Goal: Information Seeking & Learning: Learn about a topic

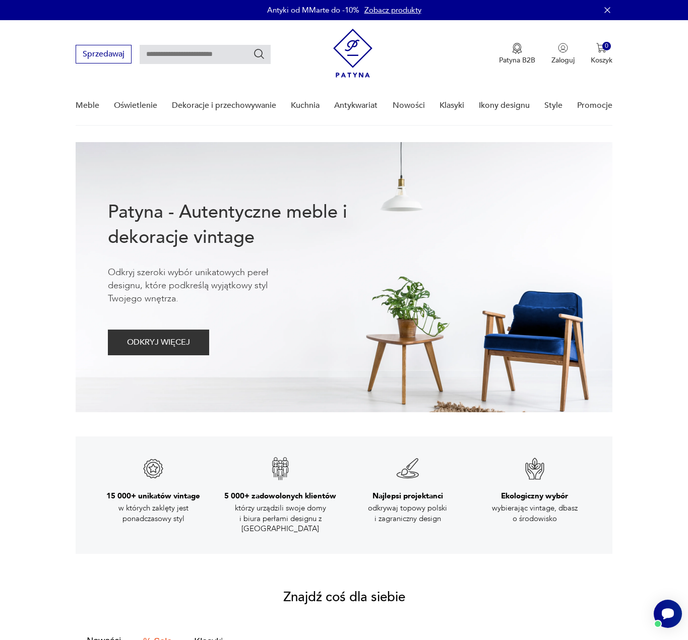
drag, startPoint x: 422, startPoint y: 1, endPoint x: 661, endPoint y: 103, distance: 260.7
click at [661, 103] on nav "Sprzedawaj Patyna B2B Zaloguj 0 Koszyk Twój koszyk ( 0 ) Brak produktów w koszy…" at bounding box center [344, 73] width 688 height 106
drag, startPoint x: 274, startPoint y: 14, endPoint x: 341, endPoint y: 16, distance: 67.5
click at [341, 16] on div "Antyki od MMarte do -10% Zobacz produkty" at bounding box center [344, 10] width 688 height 20
click at [316, 14] on p "Antyki od MMarte do -10%" at bounding box center [313, 10] width 92 height 10
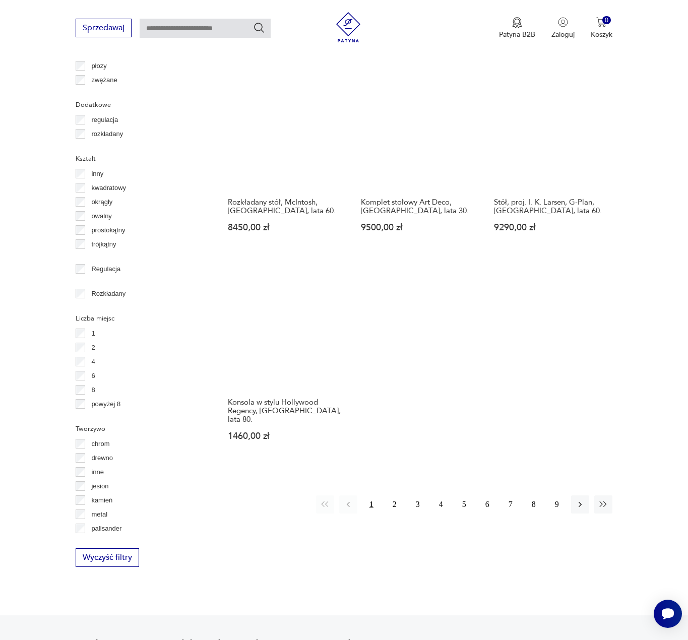
scroll to position [1224, 0]
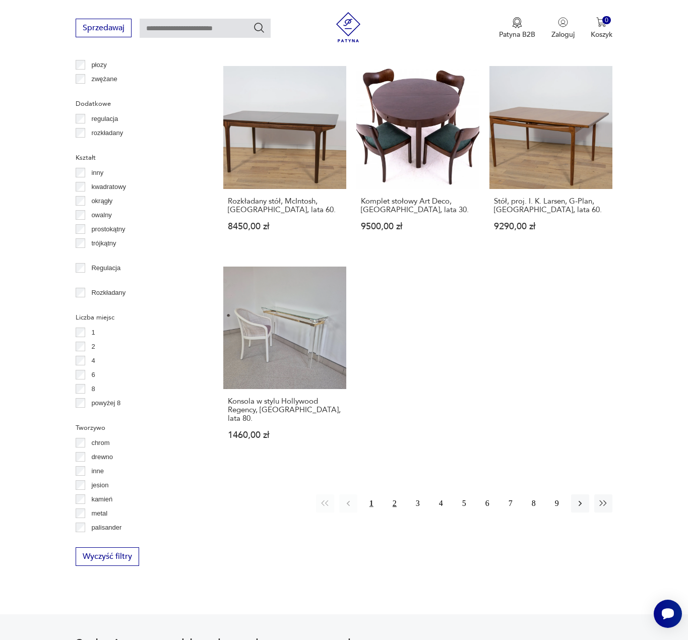
click at [402, 494] on button "2" at bounding box center [394, 503] width 18 height 18
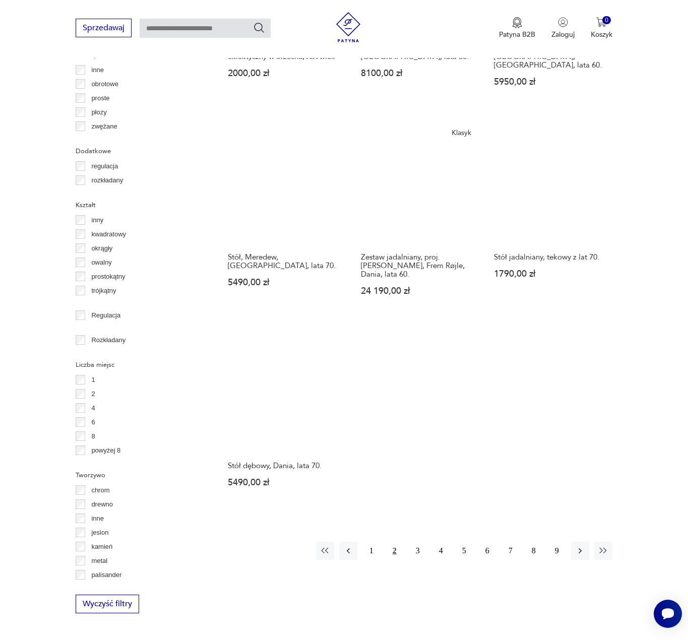
scroll to position [1225, 0]
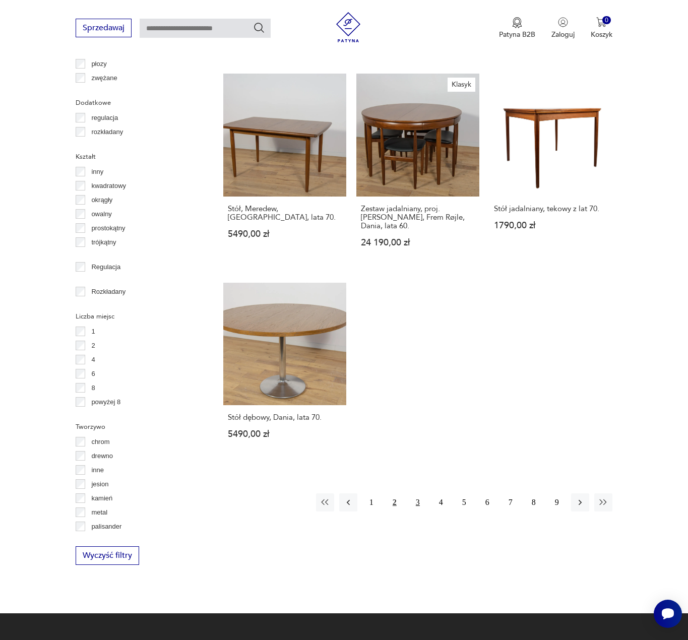
click at [413, 493] on button "3" at bounding box center [418, 502] width 18 height 18
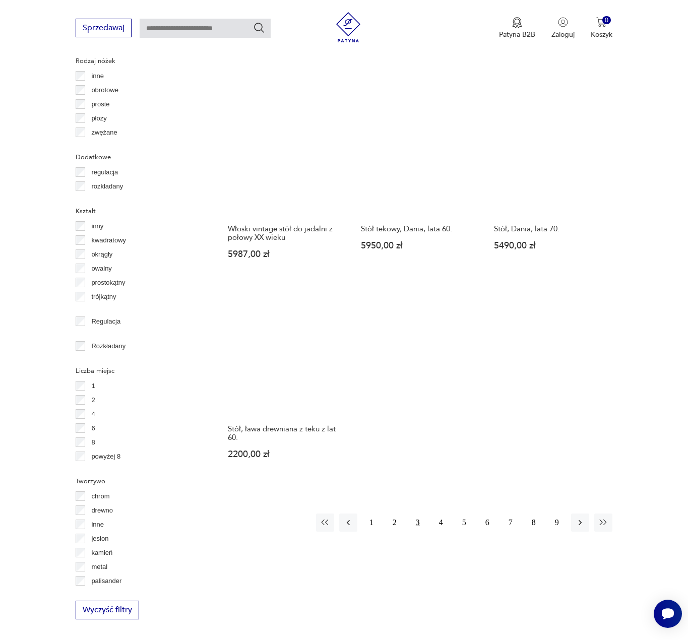
scroll to position [1174, 0]
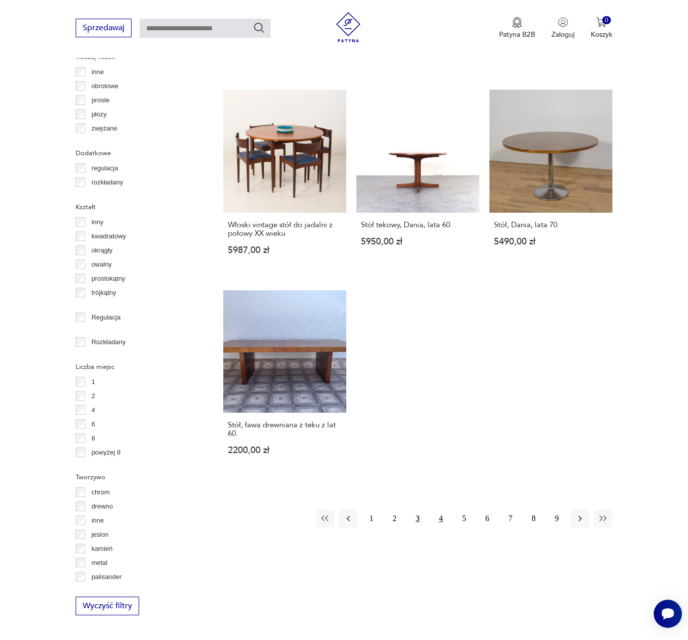
click at [437, 516] on button "4" at bounding box center [441, 518] width 18 height 18
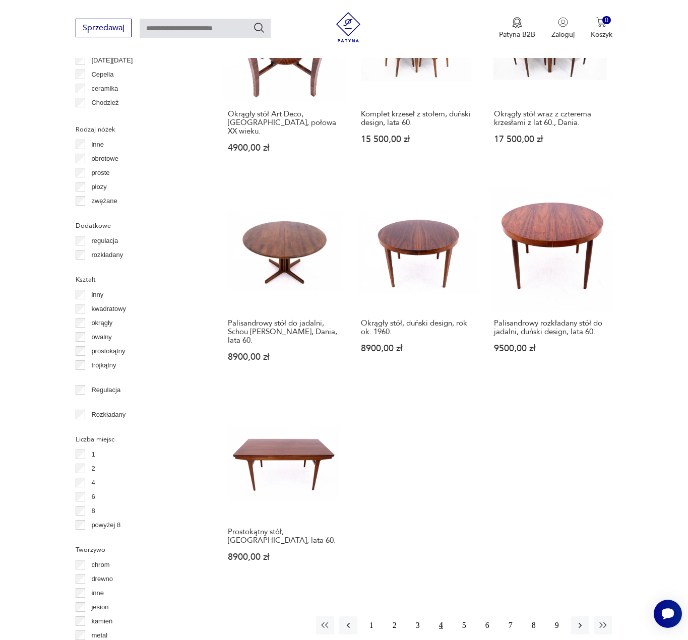
scroll to position [1124, 0]
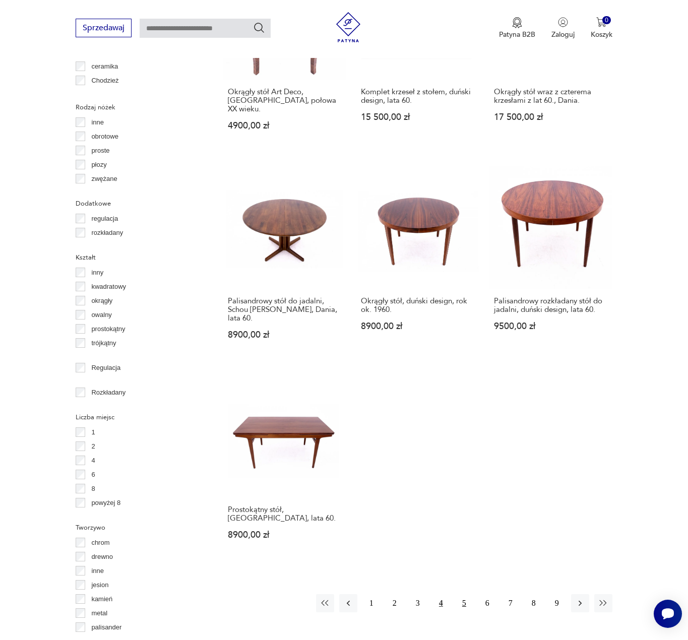
click at [462, 594] on button "5" at bounding box center [464, 603] width 18 height 18
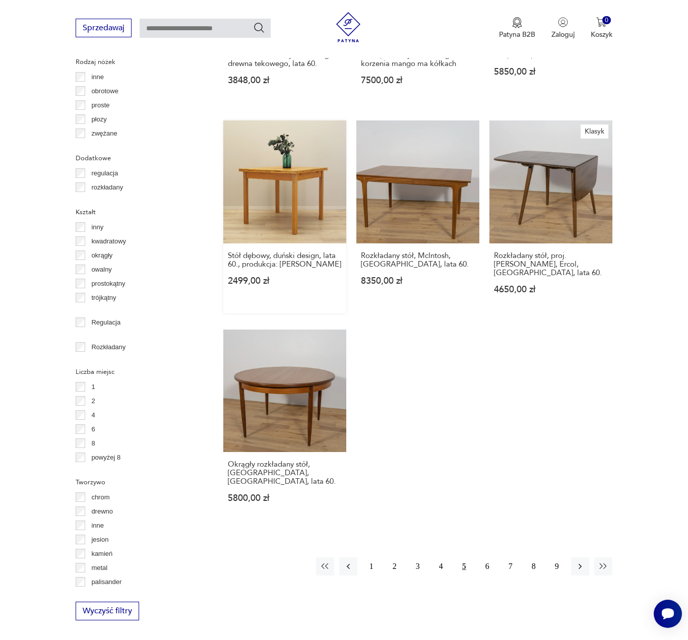
scroll to position [1174, 0]
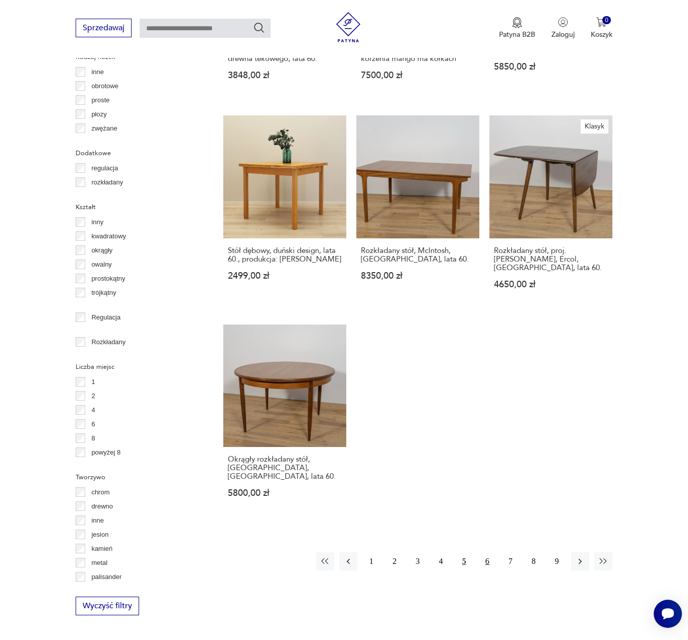
click at [482, 552] on button "6" at bounding box center [487, 561] width 18 height 18
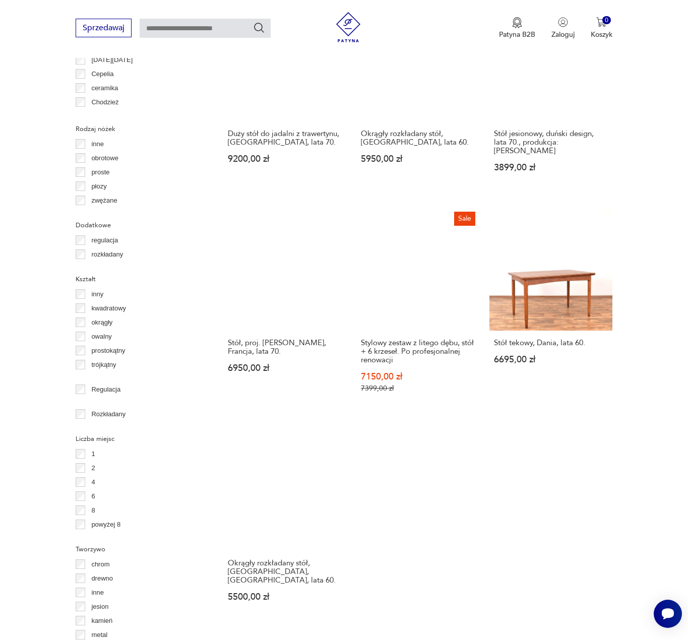
scroll to position [1325, 0]
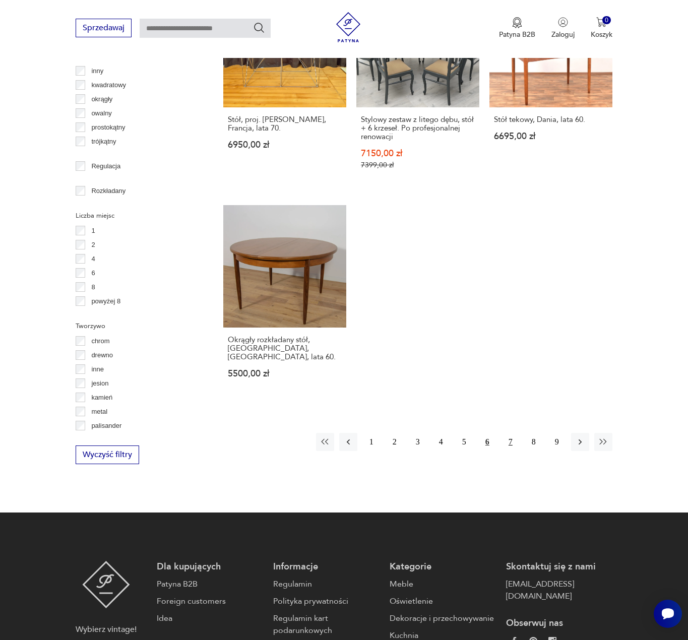
click at [512, 433] on button "7" at bounding box center [510, 442] width 18 height 18
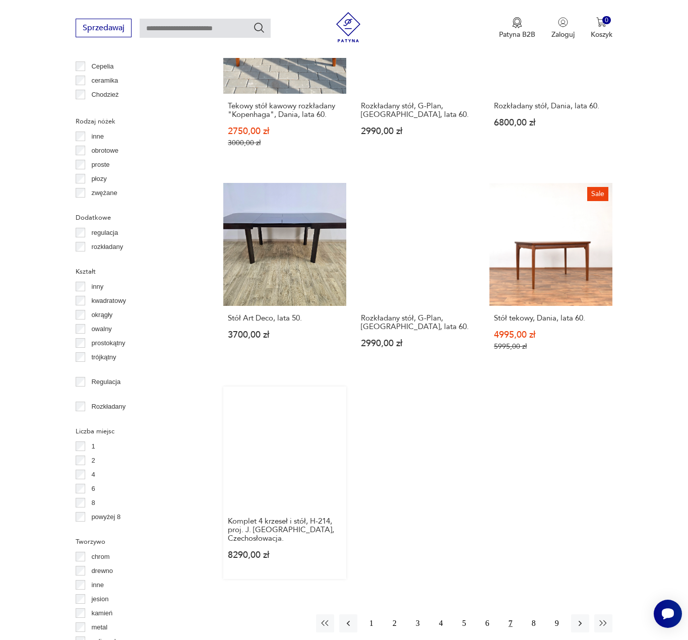
scroll to position [1124, 0]
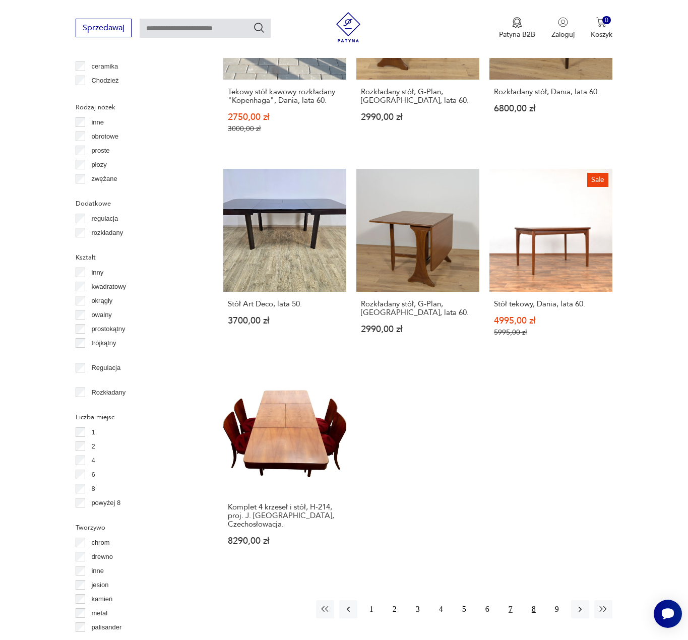
click at [531, 600] on button "8" at bounding box center [533, 609] width 18 height 18
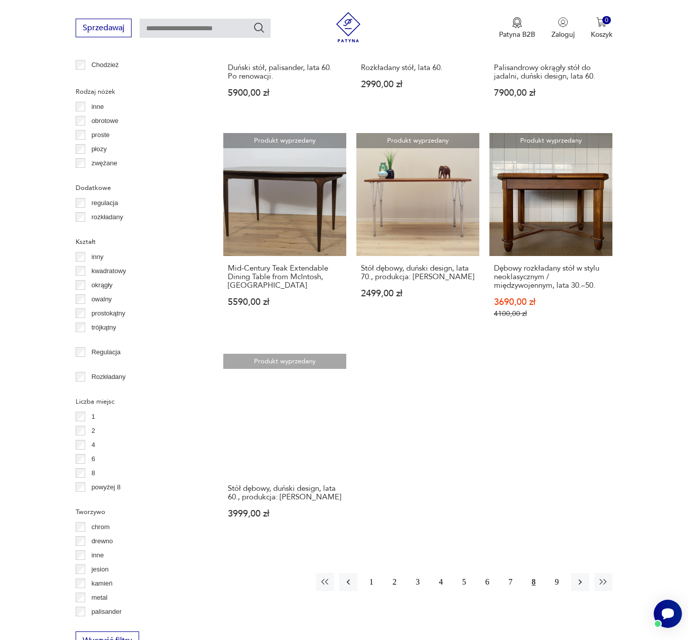
scroll to position [1139, 0]
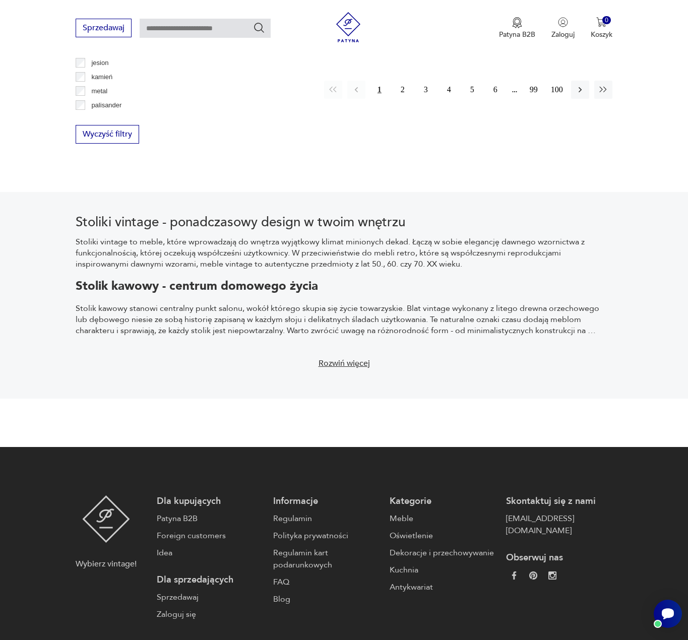
scroll to position [1746, 0]
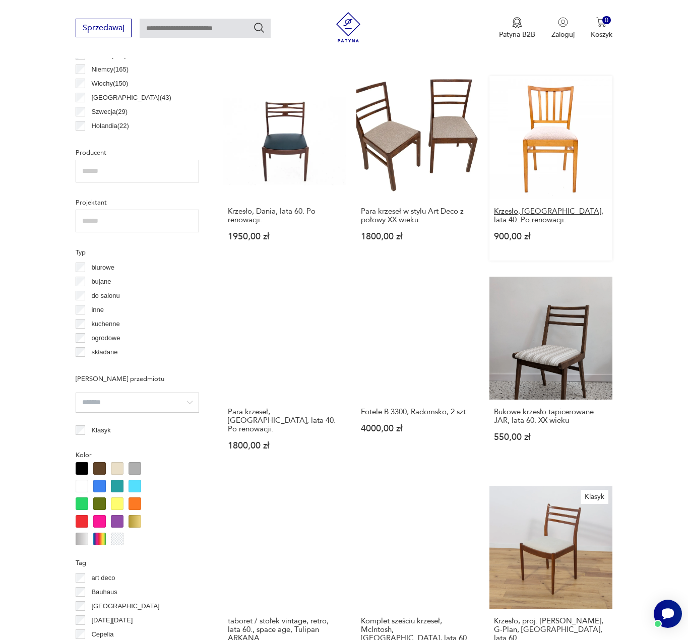
scroll to position [720, 0]
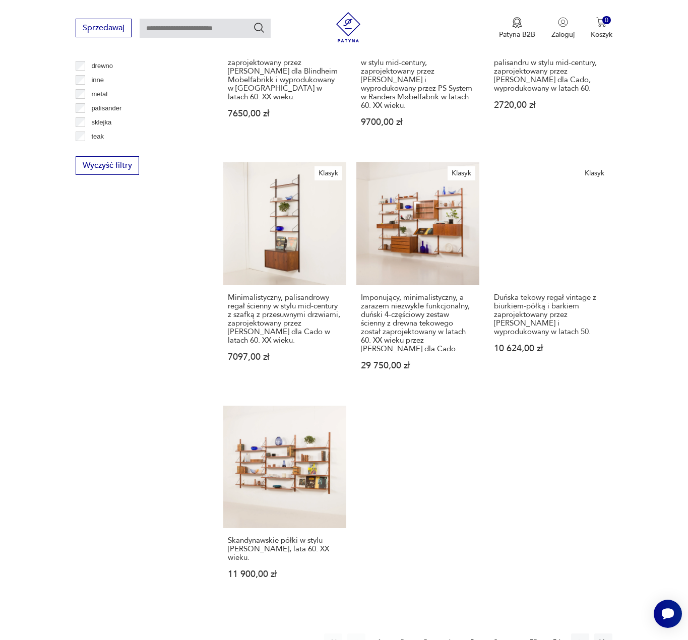
scroll to position [1274, 0]
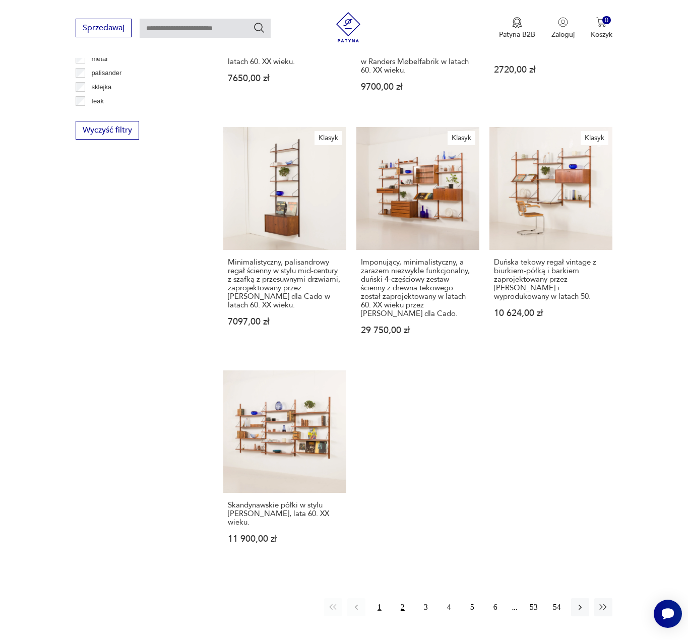
click at [407, 598] on button "2" at bounding box center [402, 607] width 18 height 18
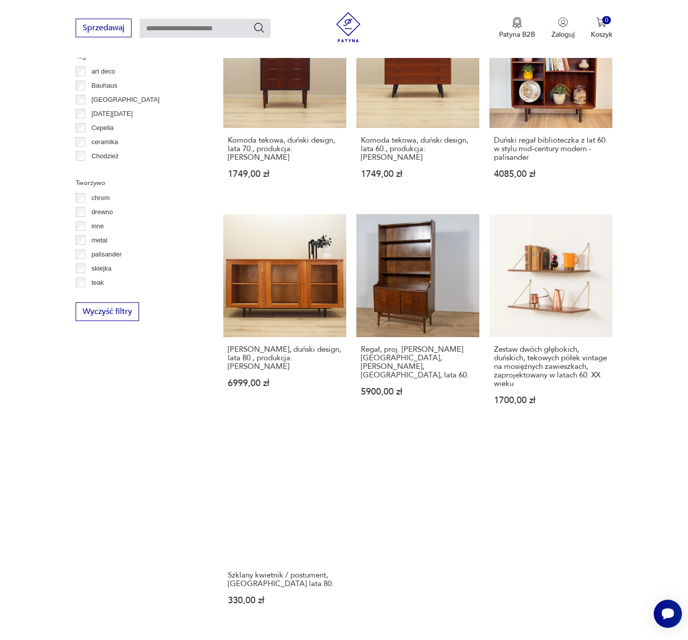
scroll to position [1124, 0]
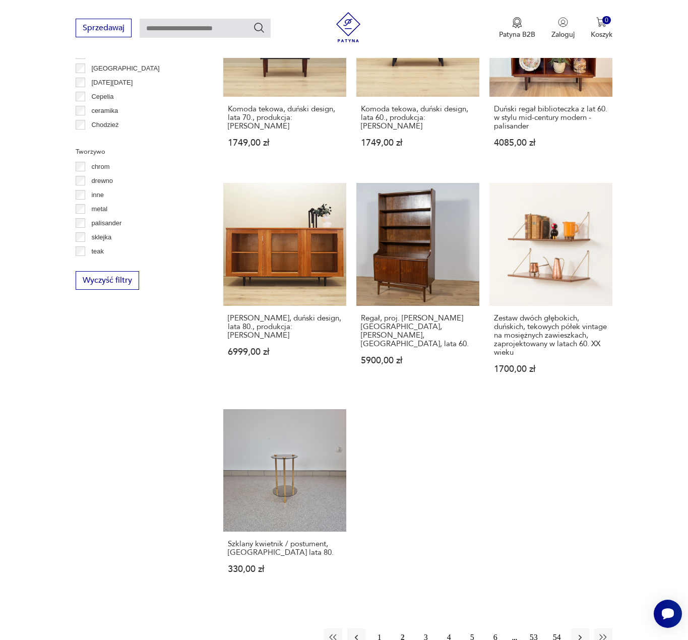
click at [418, 628] on button "3" at bounding box center [426, 637] width 18 height 18
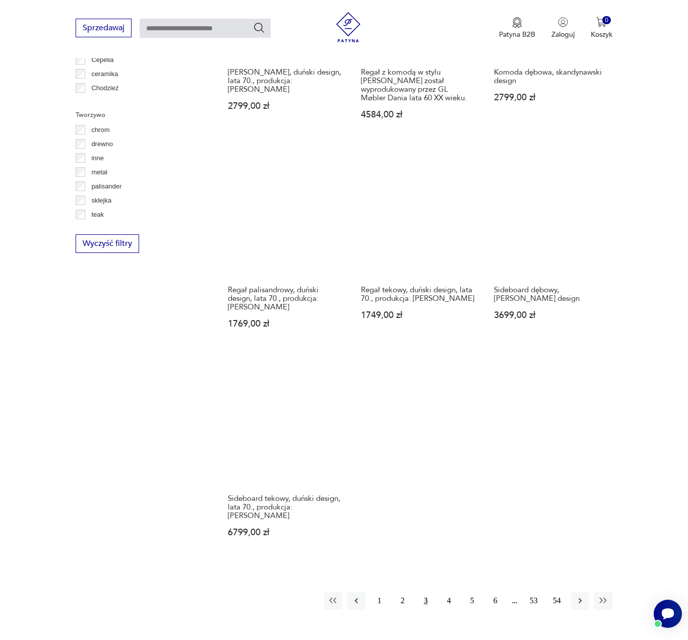
scroll to position [1275, 0]
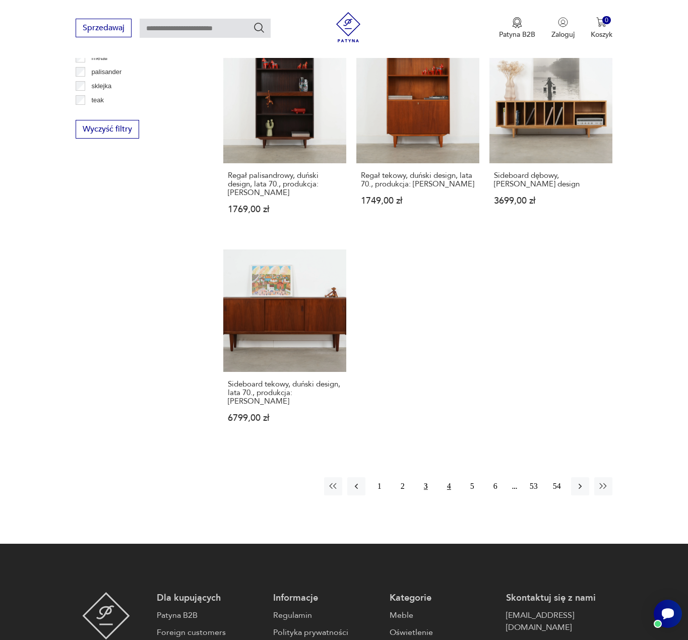
click at [449, 477] on button "4" at bounding box center [449, 486] width 18 height 18
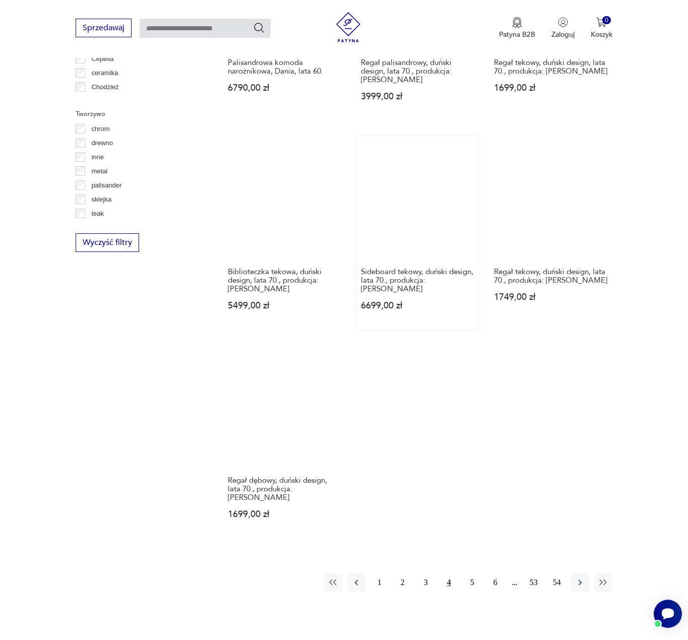
scroll to position [1174, 0]
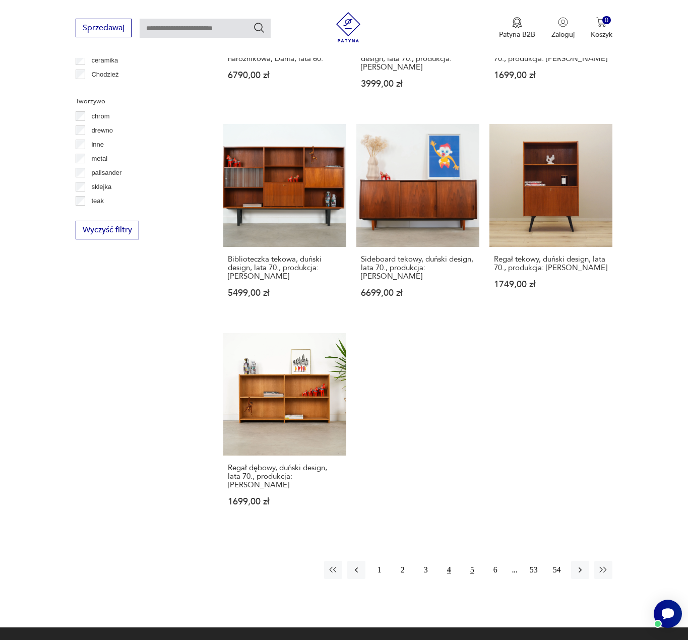
click at [470, 561] on button "5" at bounding box center [472, 570] width 18 height 18
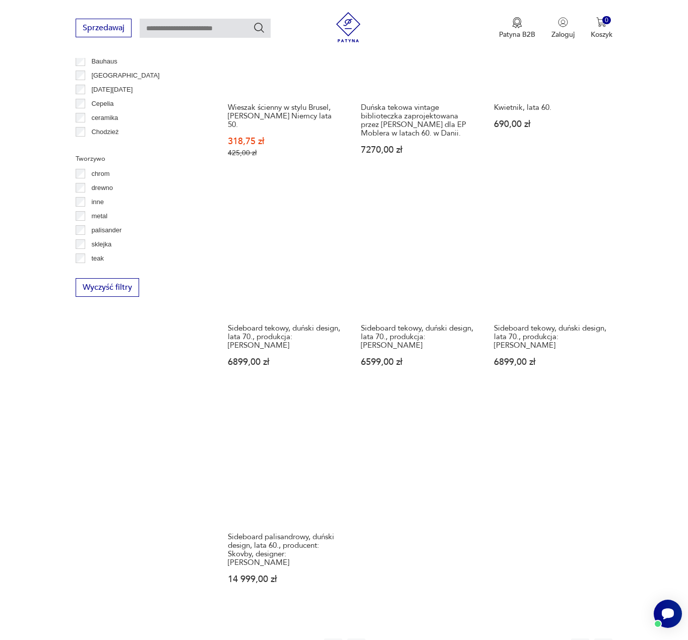
scroll to position [1124, 0]
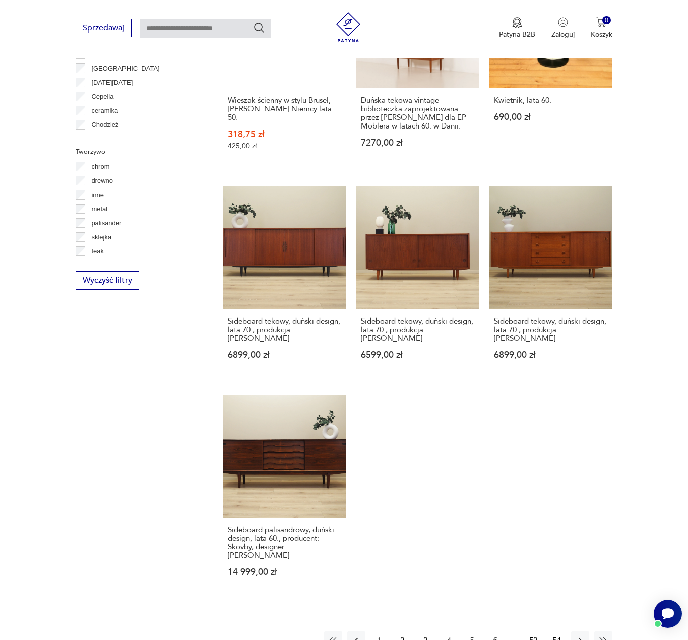
click at [497, 631] on button "6" at bounding box center [495, 640] width 18 height 18
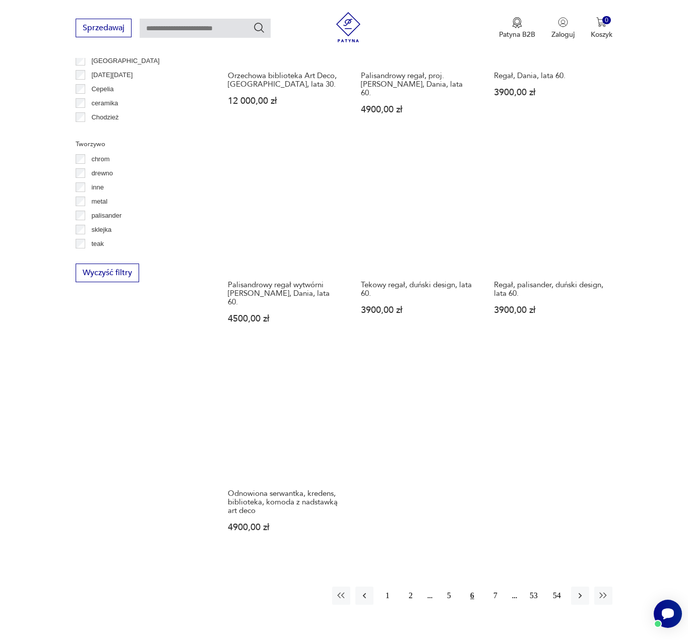
scroll to position [1147, 0]
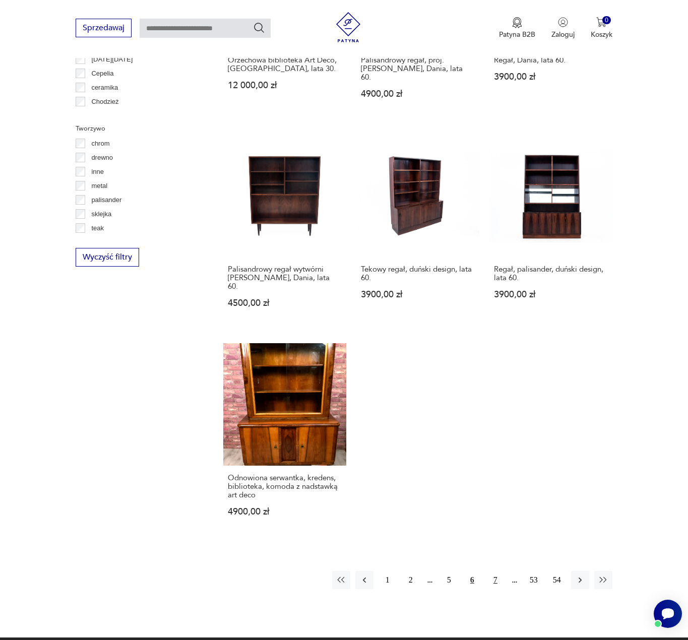
click at [494, 571] on button "7" at bounding box center [495, 580] width 18 height 18
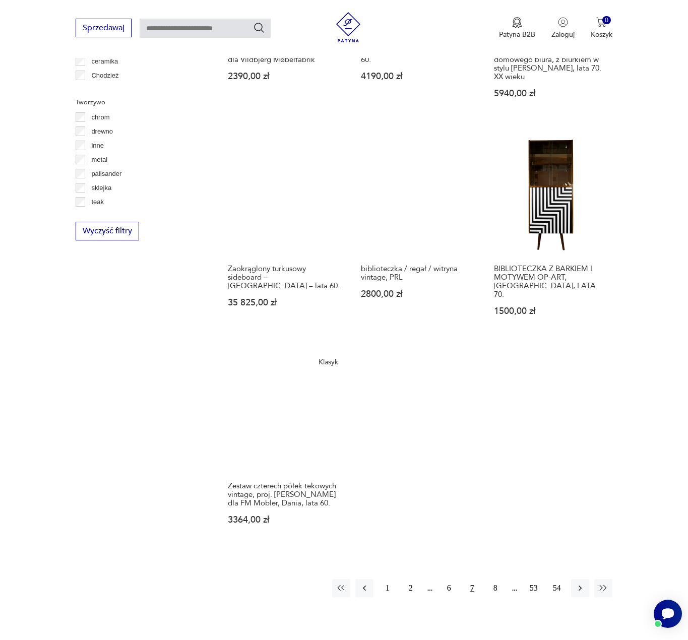
scroll to position [1174, 0]
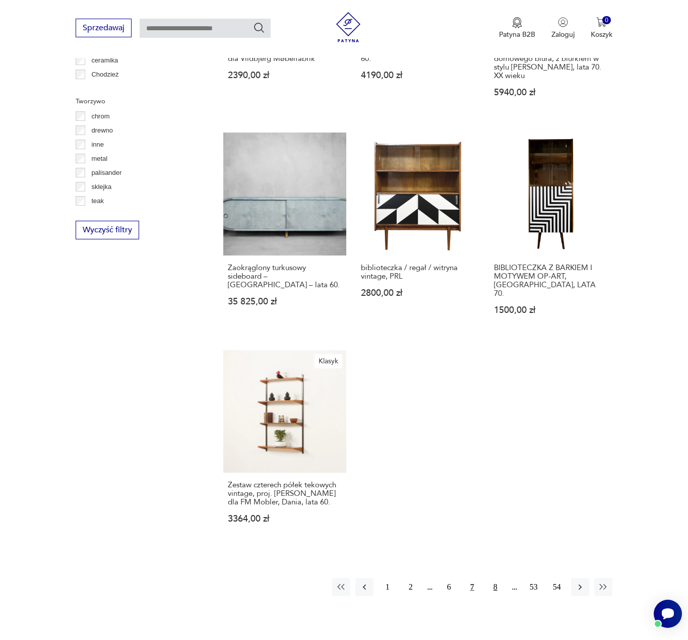
click at [499, 578] on button "8" at bounding box center [495, 587] width 18 height 18
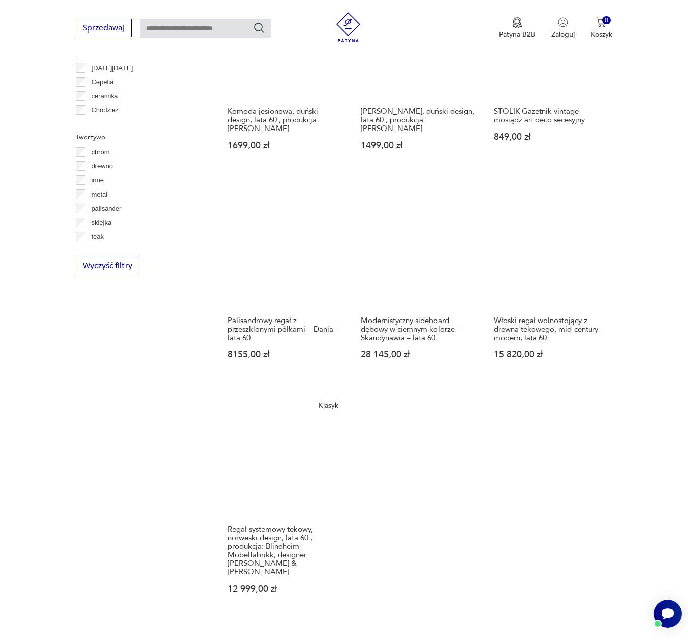
scroll to position [1174, 0]
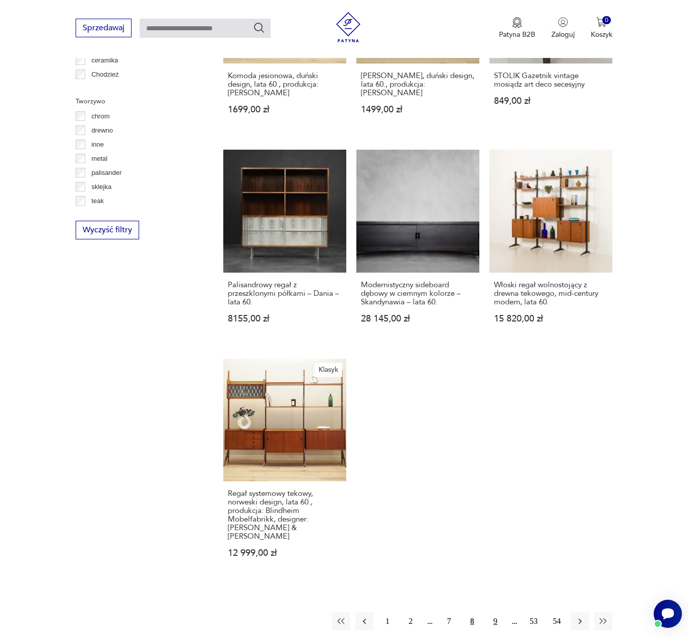
click at [493, 612] on button "9" at bounding box center [495, 621] width 18 height 18
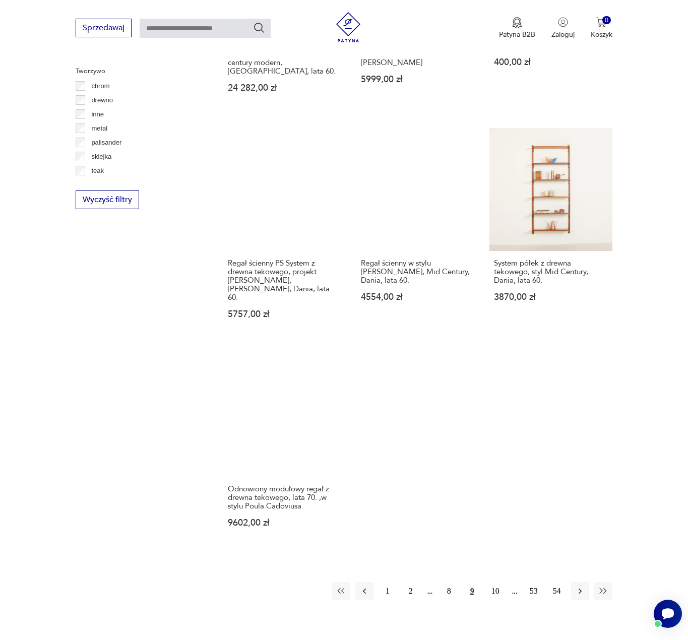
scroll to position [1225, 0]
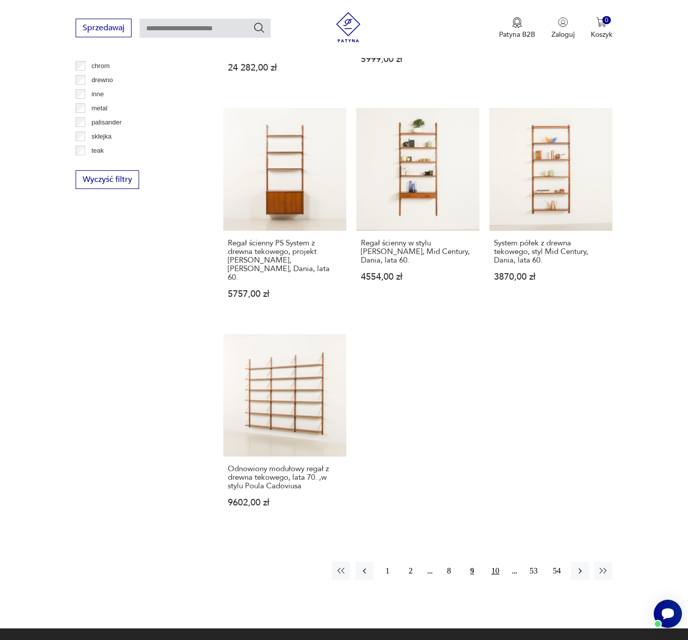
click at [494, 562] on button "10" at bounding box center [495, 571] width 18 height 18
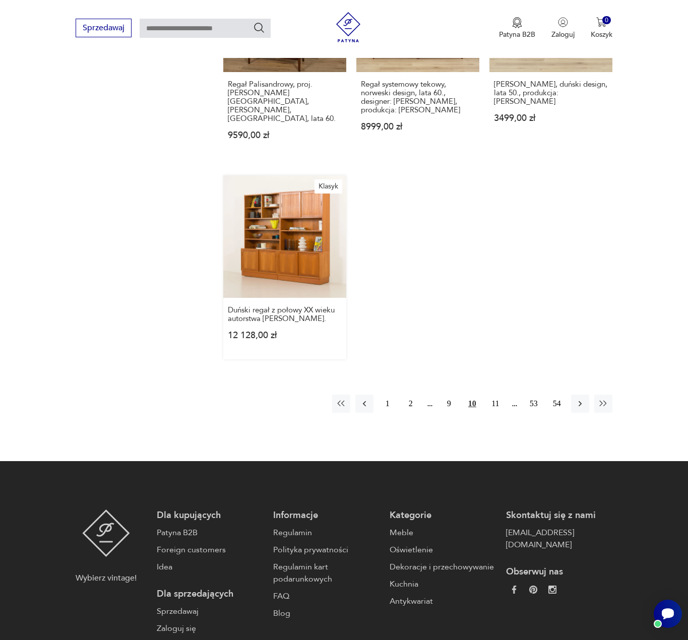
scroll to position [1376, 0]
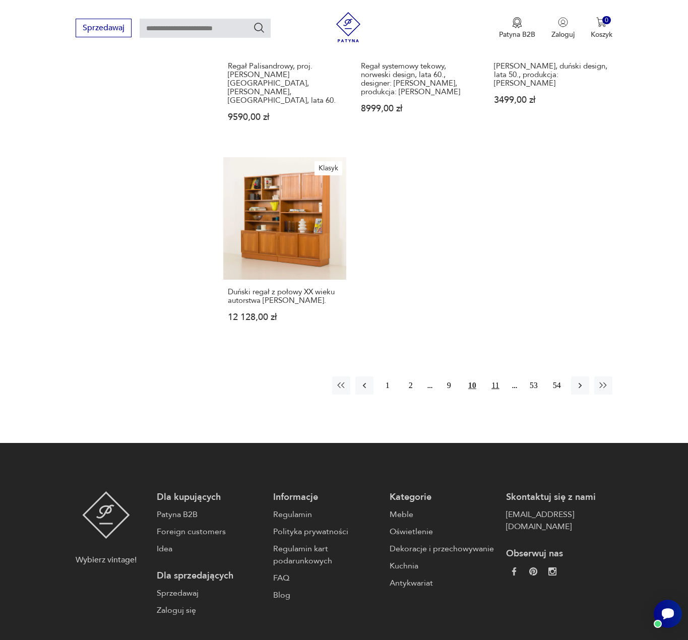
click at [489, 376] on button "11" at bounding box center [495, 385] width 18 height 18
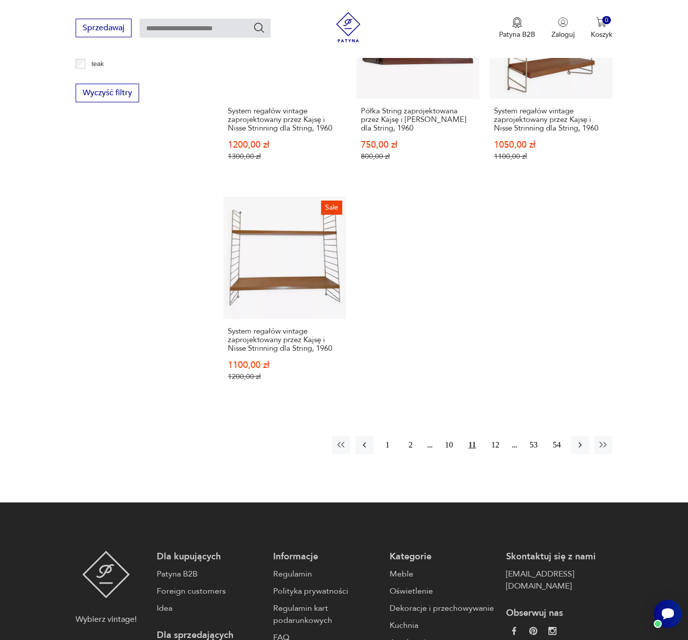
scroll to position [1476, 0]
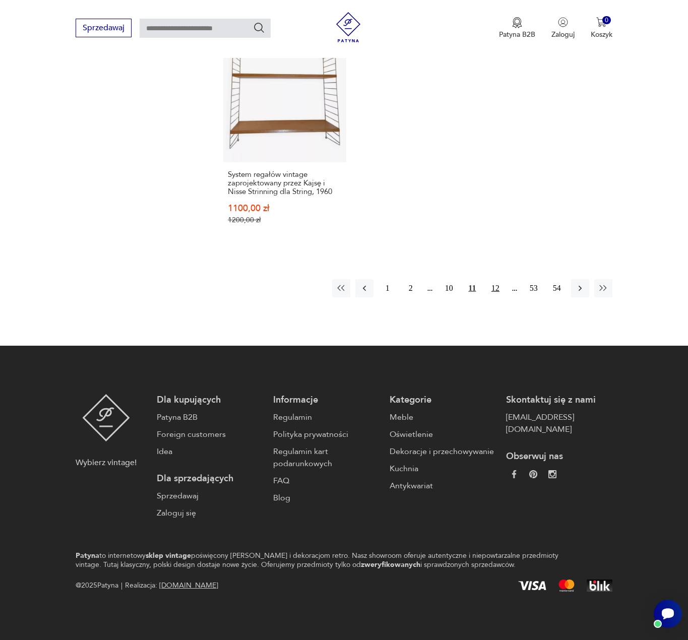
click at [492, 295] on button "12" at bounding box center [495, 288] width 18 height 18
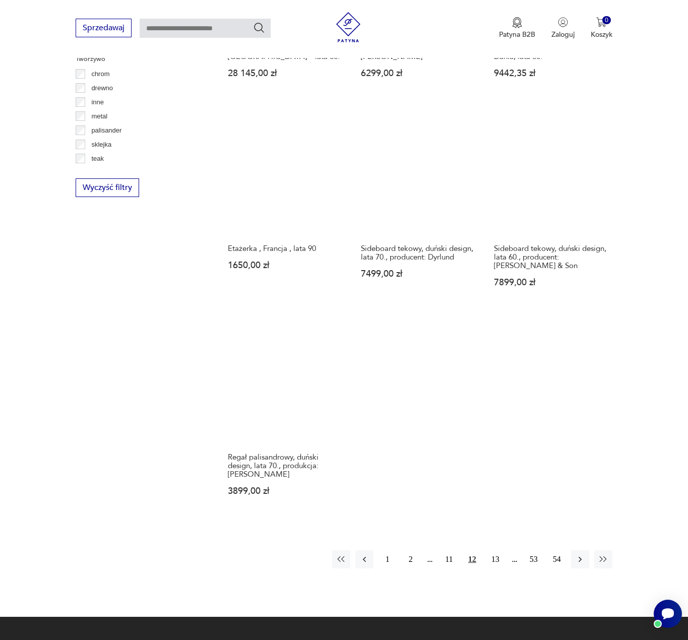
scroll to position [1225, 0]
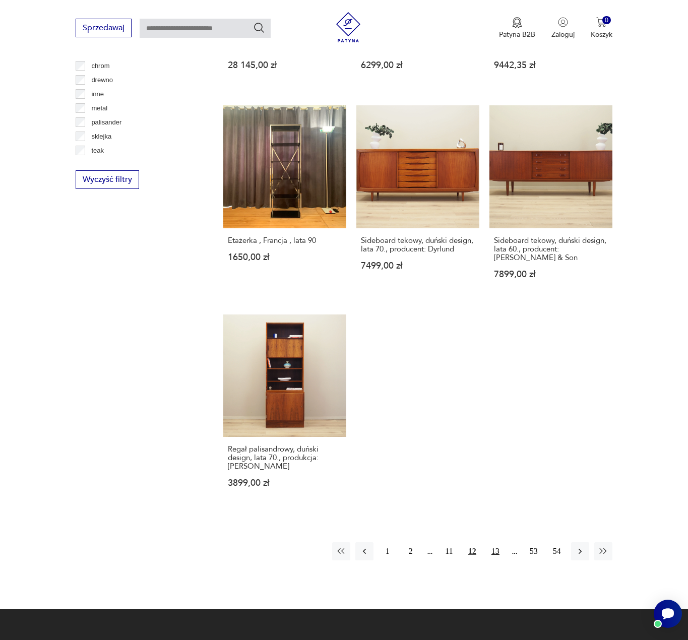
click at [497, 542] on button "13" at bounding box center [495, 551] width 18 height 18
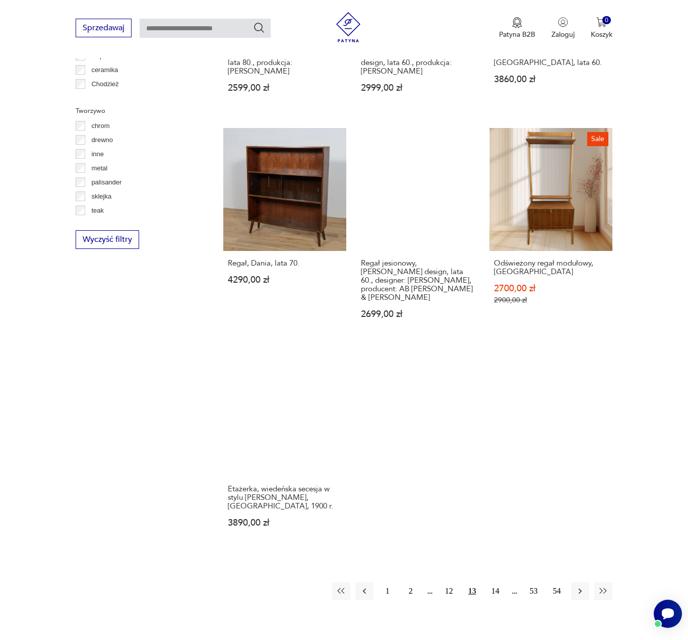
scroll to position [1275, 0]
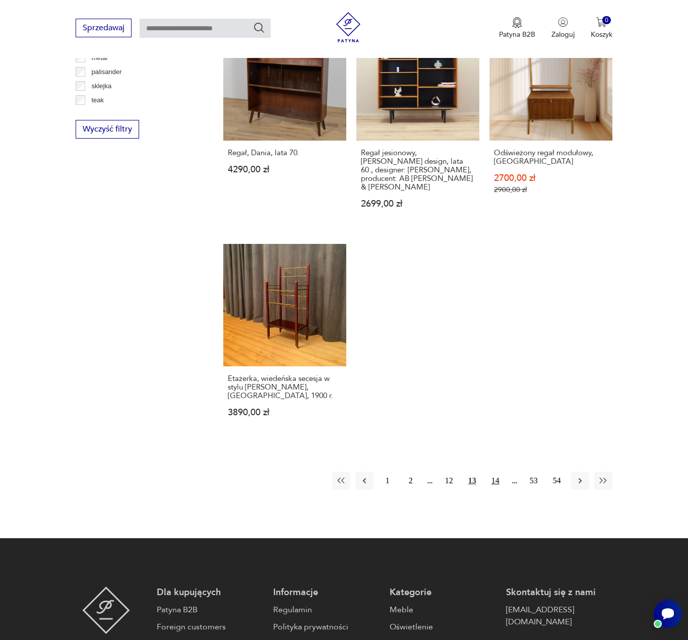
click at [496, 471] on button "14" at bounding box center [495, 480] width 18 height 18
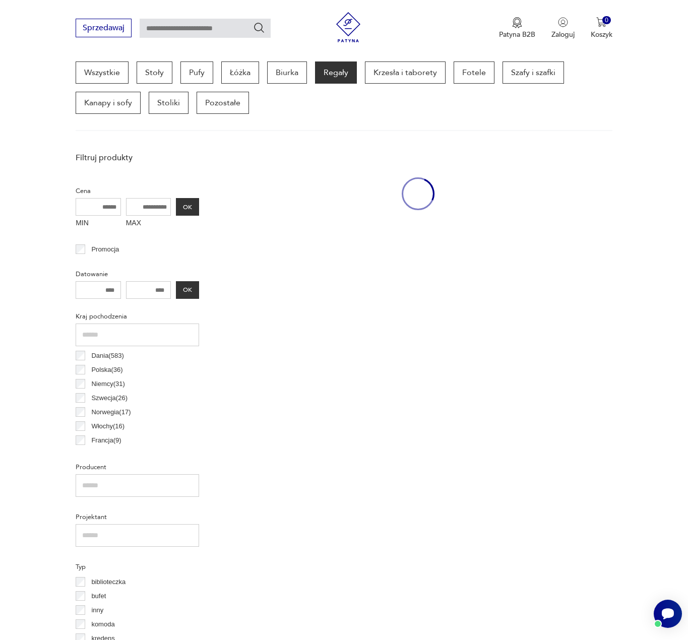
scroll to position [267, 0]
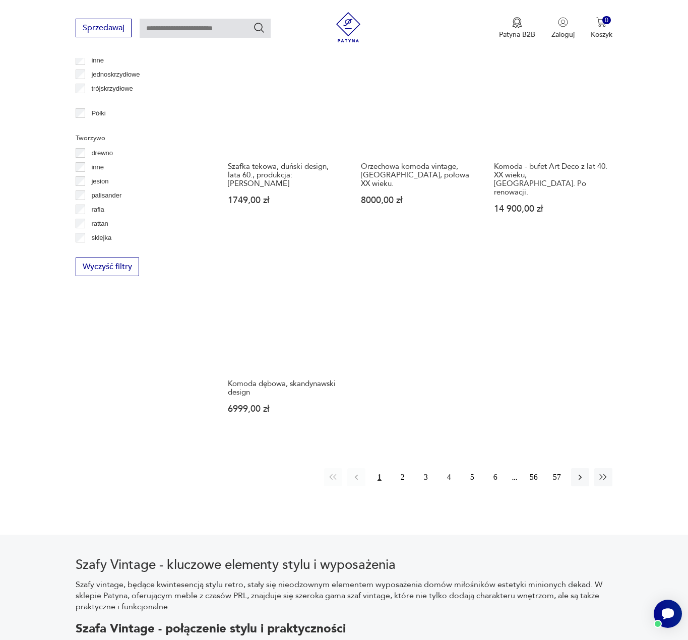
scroll to position [1475, 0]
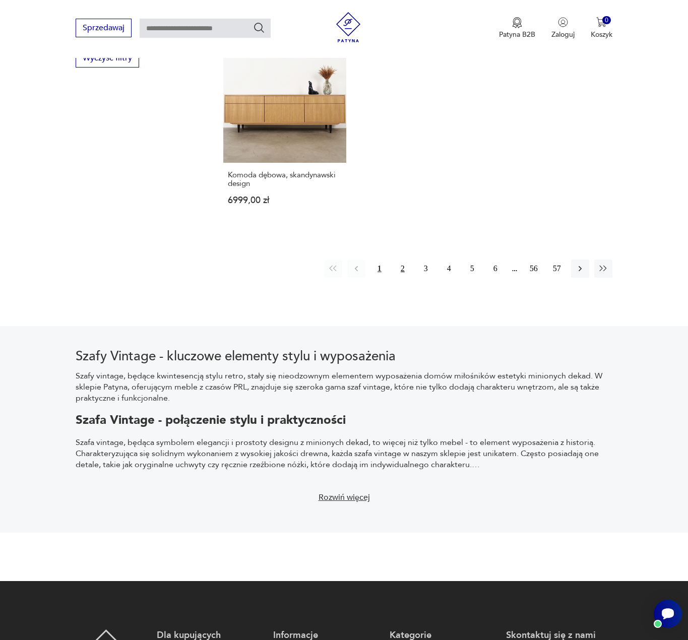
click at [395, 259] on button "2" at bounding box center [402, 268] width 18 height 18
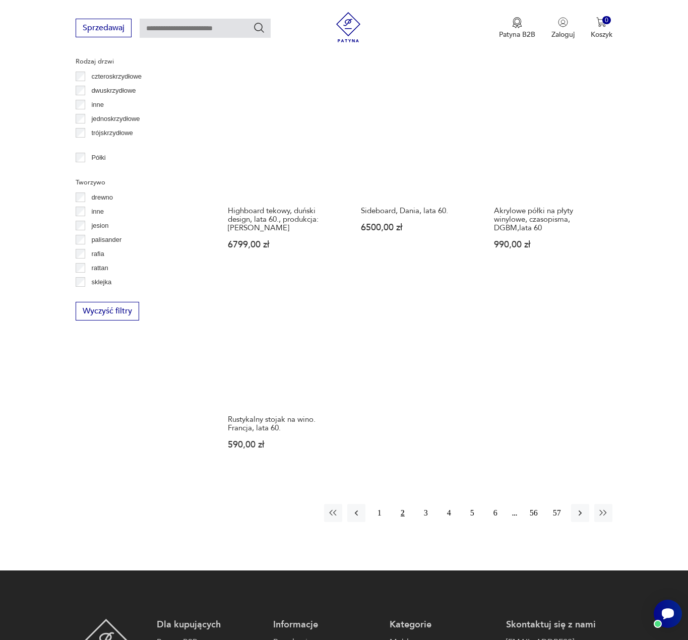
scroll to position [1225, 0]
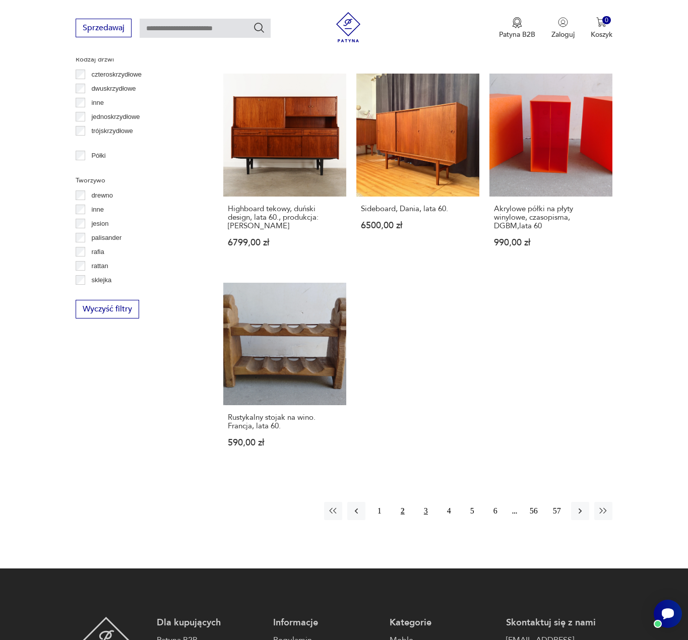
click at [421, 504] on button "3" at bounding box center [426, 511] width 18 height 18
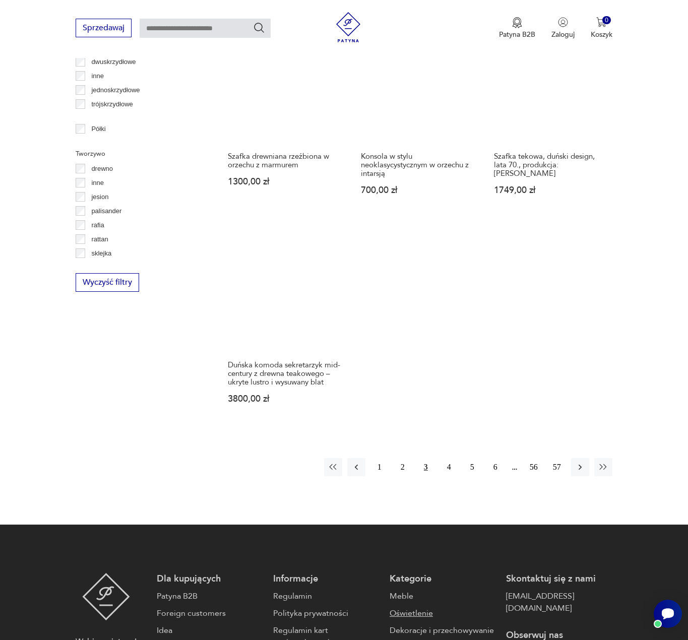
scroll to position [1421, 0]
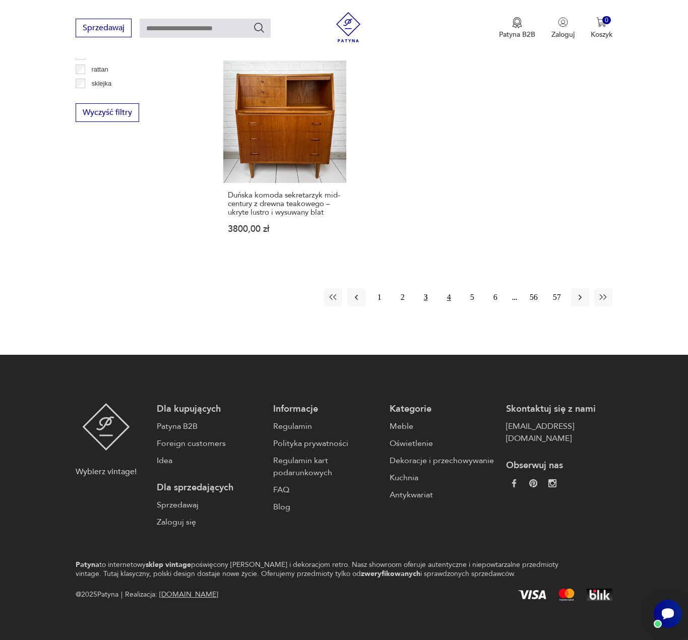
click at [447, 290] on button "4" at bounding box center [449, 297] width 18 height 18
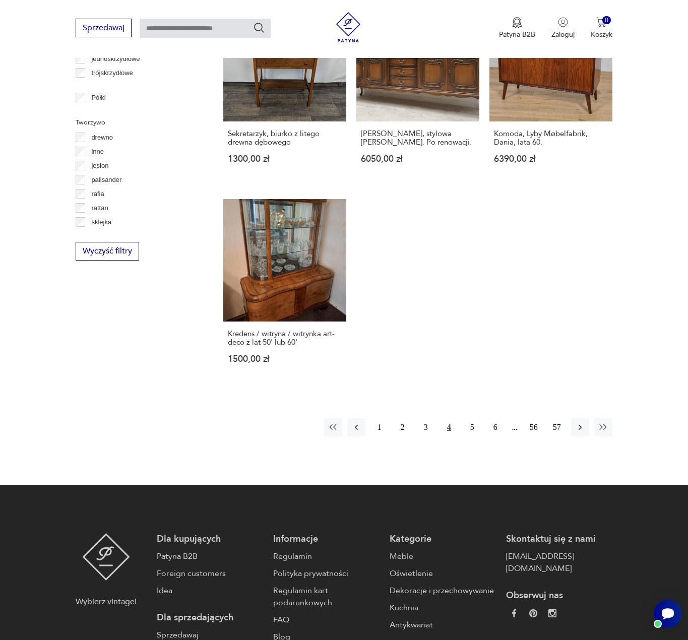
scroll to position [1371, 0]
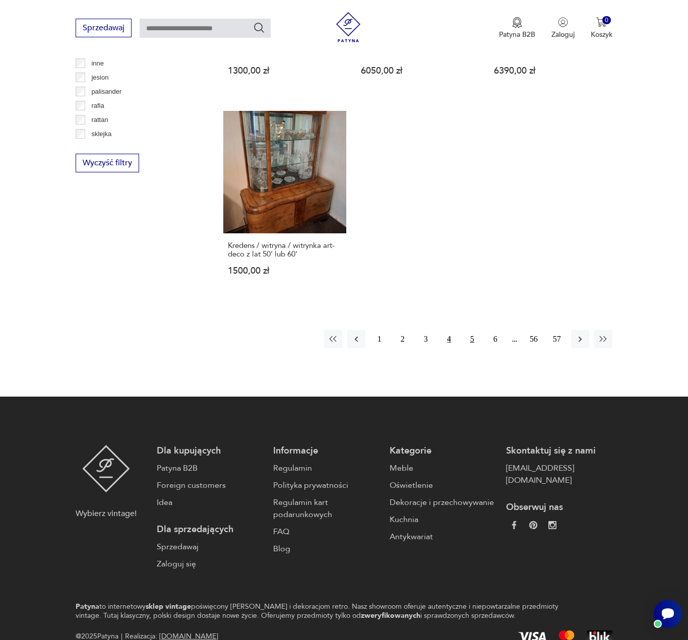
click at [474, 339] on button "5" at bounding box center [472, 339] width 18 height 18
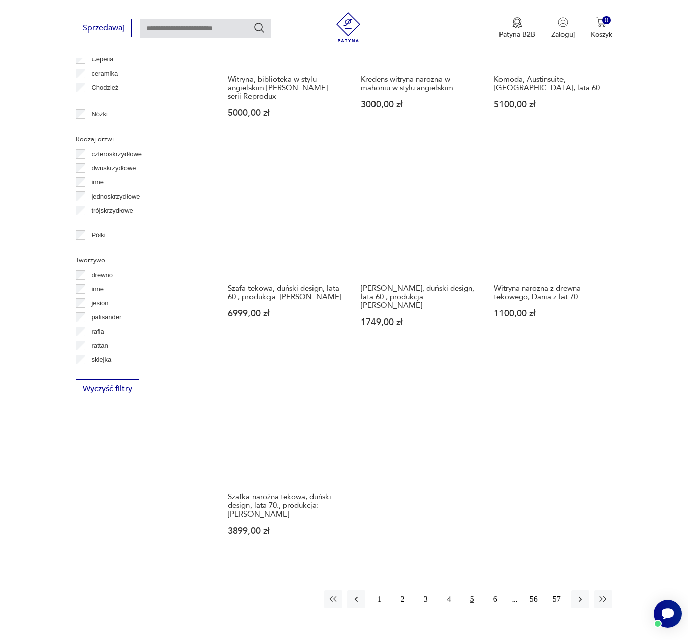
scroll to position [1325, 0]
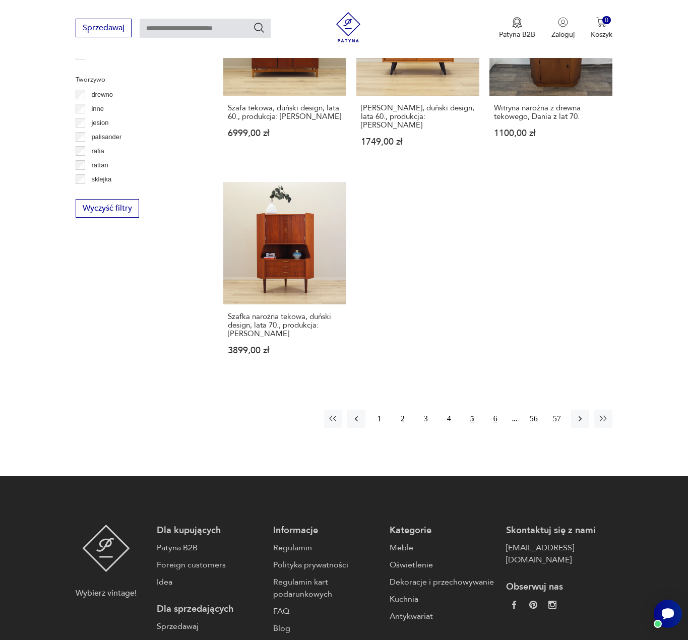
click at [503, 410] on div "1 2 3 4 5 6 56 57" at bounding box center [468, 419] width 288 height 18
click at [499, 410] on button "6" at bounding box center [495, 419] width 18 height 18
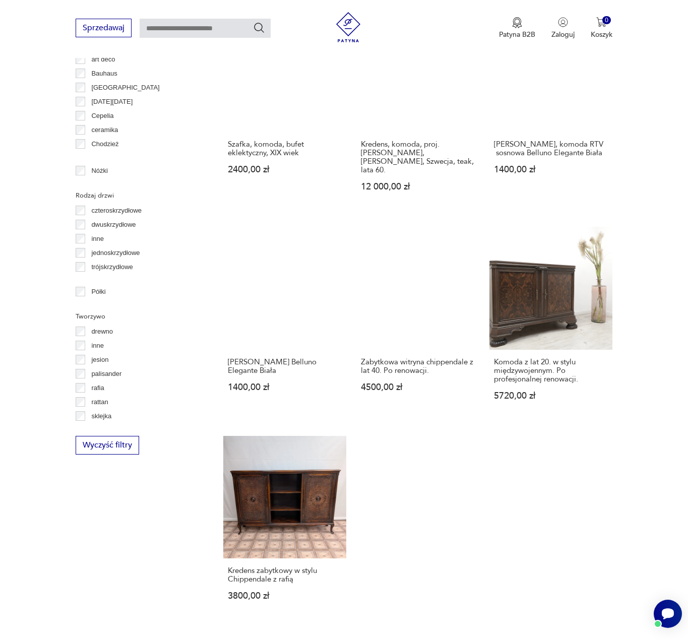
scroll to position [1174, 0]
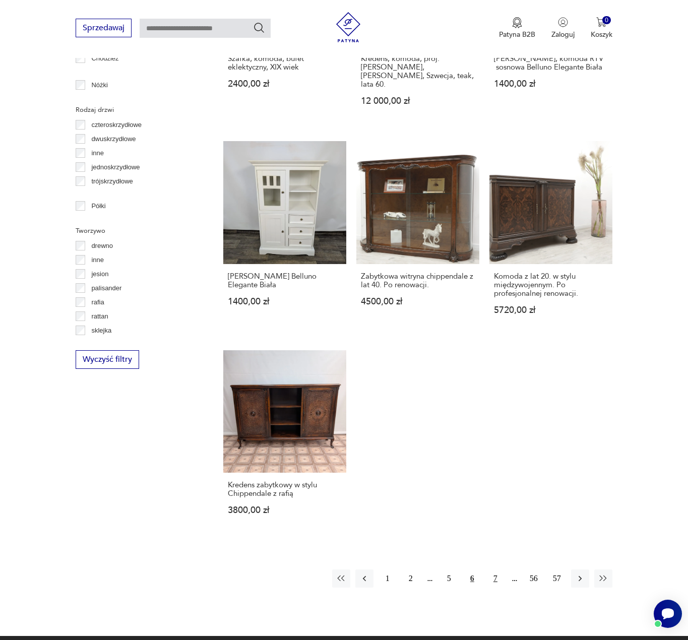
click at [495, 569] on button "7" at bounding box center [495, 578] width 18 height 18
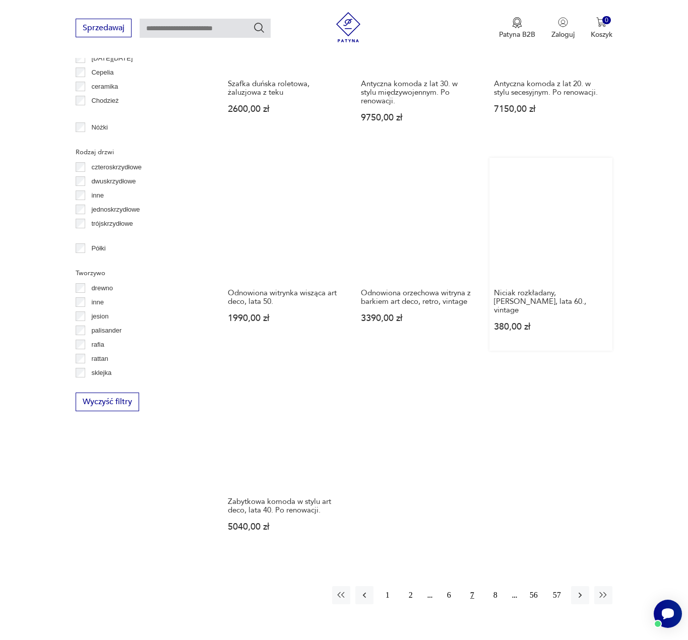
scroll to position [1174, 0]
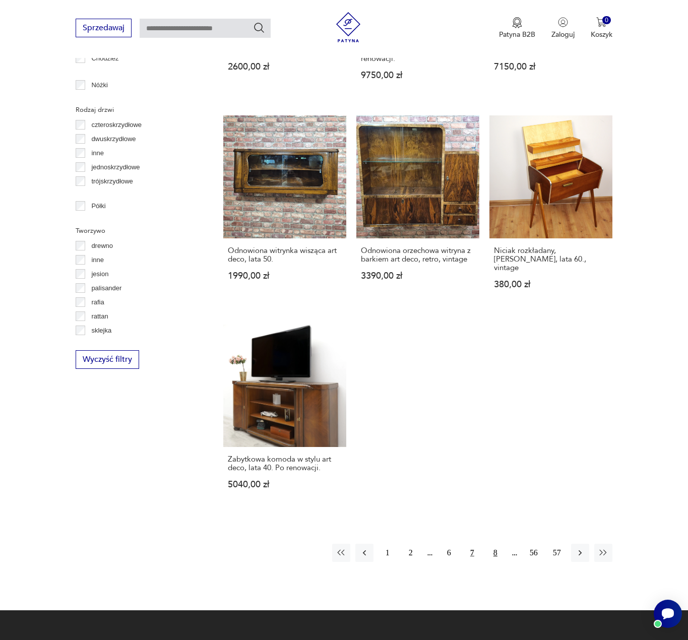
click at [491, 544] on button "8" at bounding box center [495, 553] width 18 height 18
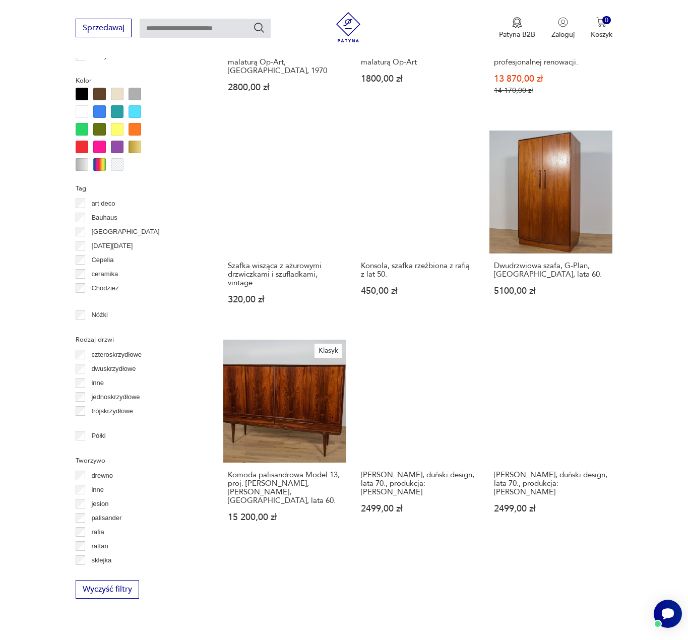
scroll to position [1174, 0]
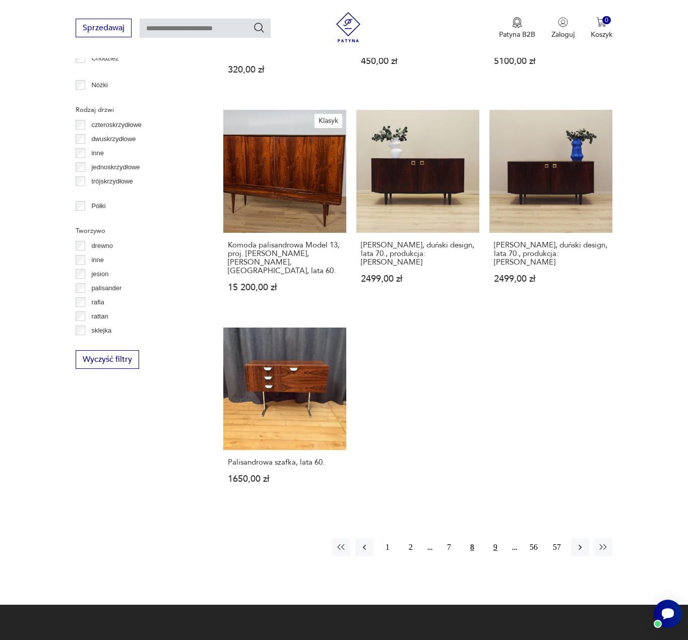
click at [496, 538] on button "9" at bounding box center [495, 547] width 18 height 18
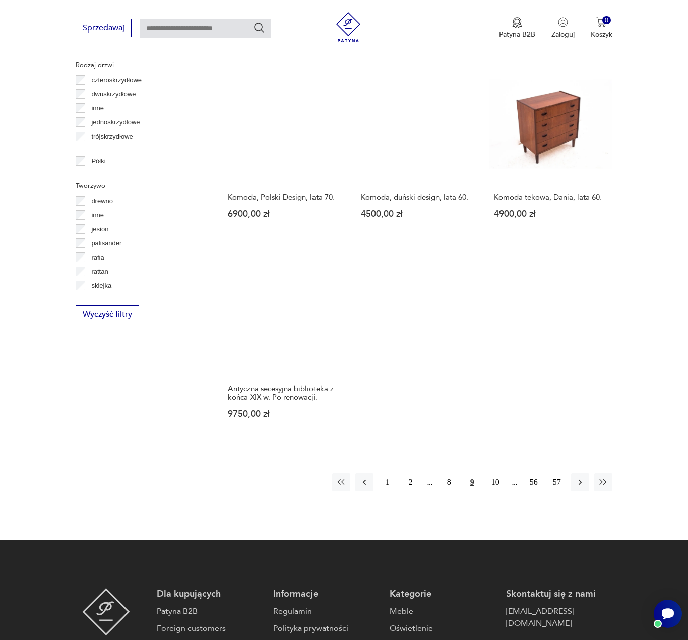
scroll to position [1387, 0]
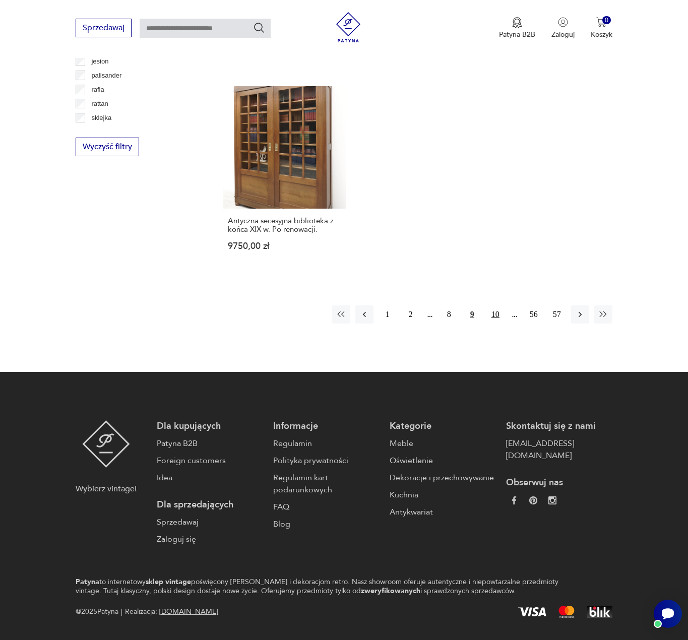
click at [489, 305] on button "10" at bounding box center [495, 314] width 18 height 18
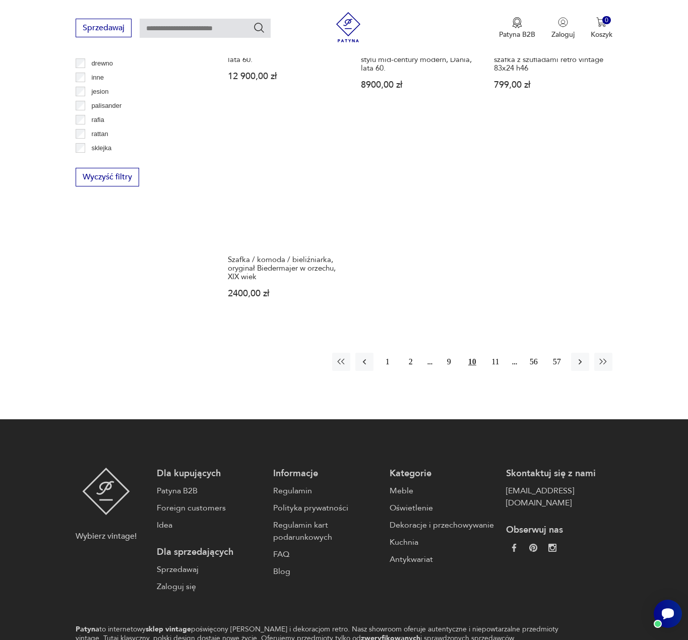
scroll to position [1412, 0]
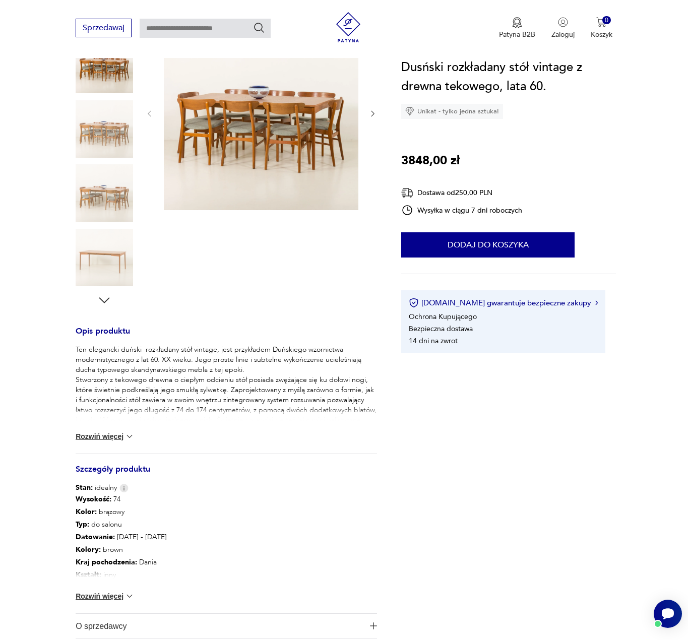
scroll to position [151, 0]
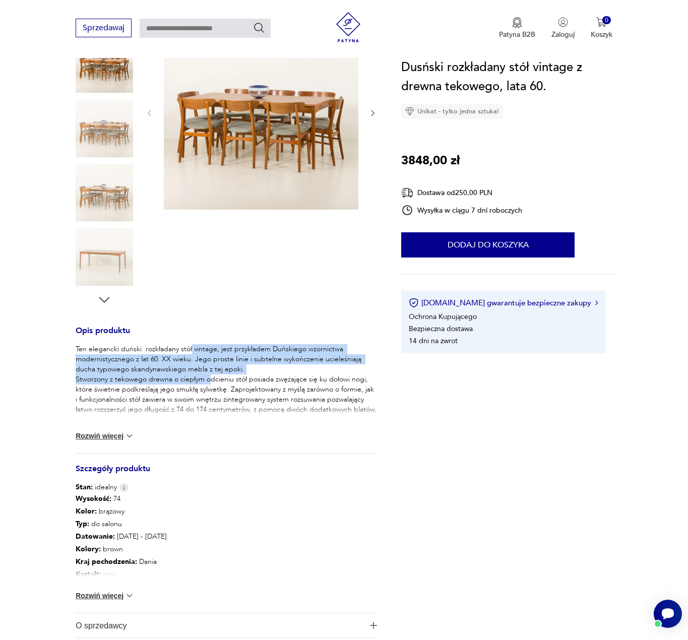
drag, startPoint x: 205, startPoint y: 371, endPoint x: 213, endPoint y: 387, distance: 17.8
click at [211, 380] on p "Ten elegancki duński rozkładany stół vintage, jest przykładem Duńskiego wzornic…" at bounding box center [226, 389] width 301 height 91
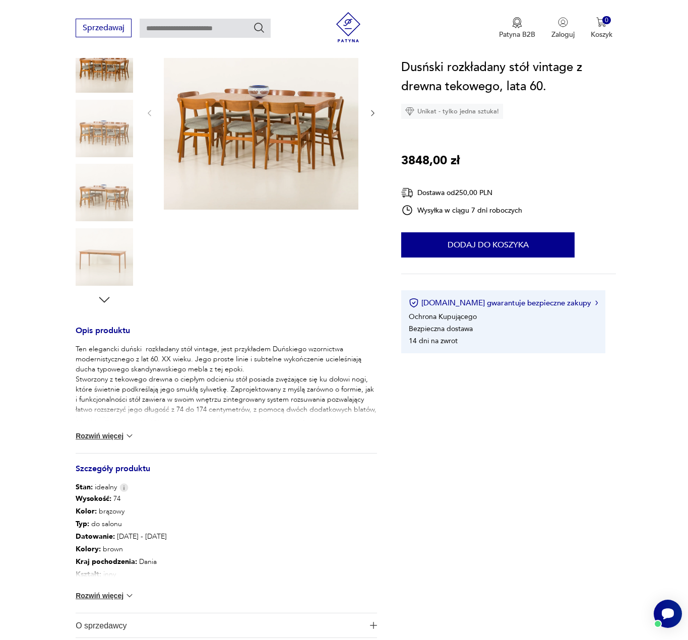
click at [220, 403] on p "Ten elegancki duński rozkładany stół vintage, jest przykładem Duńskiego wzornic…" at bounding box center [226, 389] width 301 height 91
drag, startPoint x: 99, startPoint y: 485, endPoint x: 102, endPoint y: 491, distance: 7.4
click at [101, 491] on span "Stan: idealny" at bounding box center [96, 487] width 41 height 10
drag, startPoint x: 103, startPoint y: 490, endPoint x: 126, endPoint y: 532, distance: 48.5
click at [126, 532] on div "Opis produktu Ten elegancki duński rozkładany stół vintage, jest przykładem Duń…" at bounding box center [226, 494] width 301 height 335
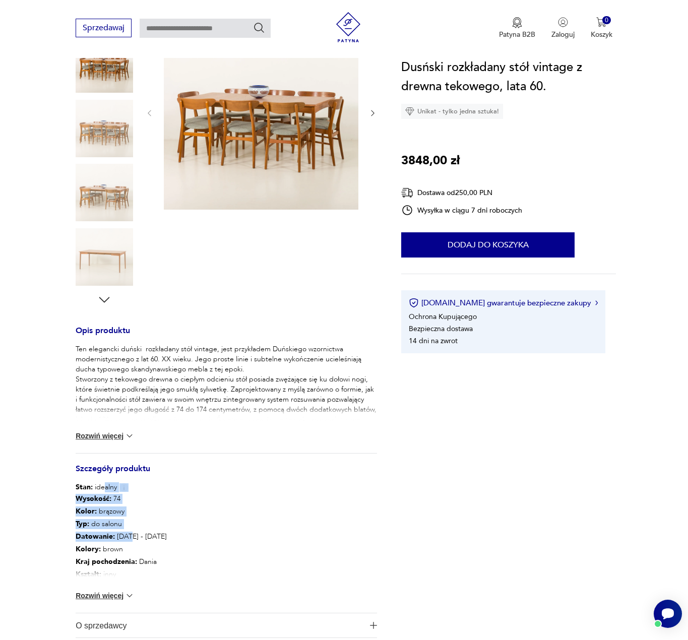
click at [126, 532] on p "Datowanie : 1960 - 1969" at bounding box center [183, 536] width 215 height 13
drag, startPoint x: 102, startPoint y: 501, endPoint x: 128, endPoint y: 518, distance: 31.7
click at [128, 518] on div "Wysokość : 74 Kolor: brązowy Typ : do salonu Datowanie : 1960 - 1969 Kolory : b…" at bounding box center [183, 536] width 215 height 88
click at [128, 518] on p "Typ : do salonu" at bounding box center [183, 523] width 215 height 13
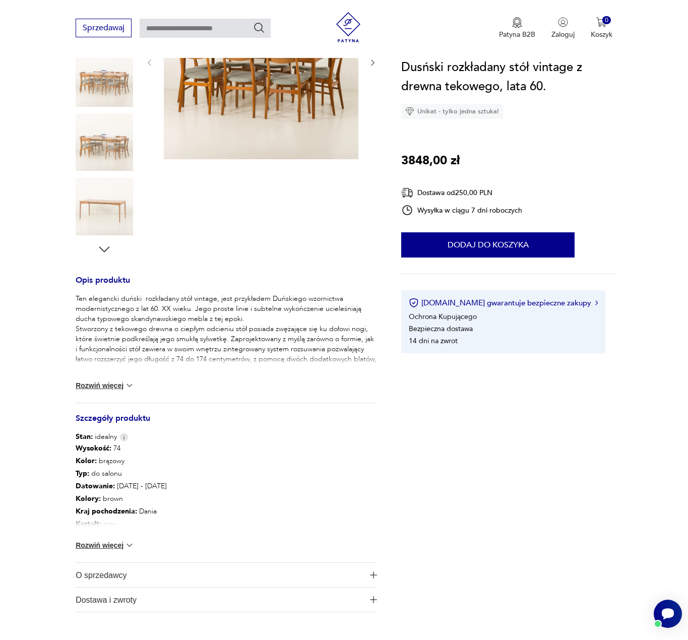
click at [113, 554] on div "Wysokość : 74 Kolor: brązowy Typ : do salonu Datowanie : 1960 - 1969 Kolory : b…" at bounding box center [226, 502] width 301 height 120
click at [113, 548] on button "Rozwiń więcej" at bounding box center [105, 545] width 58 height 10
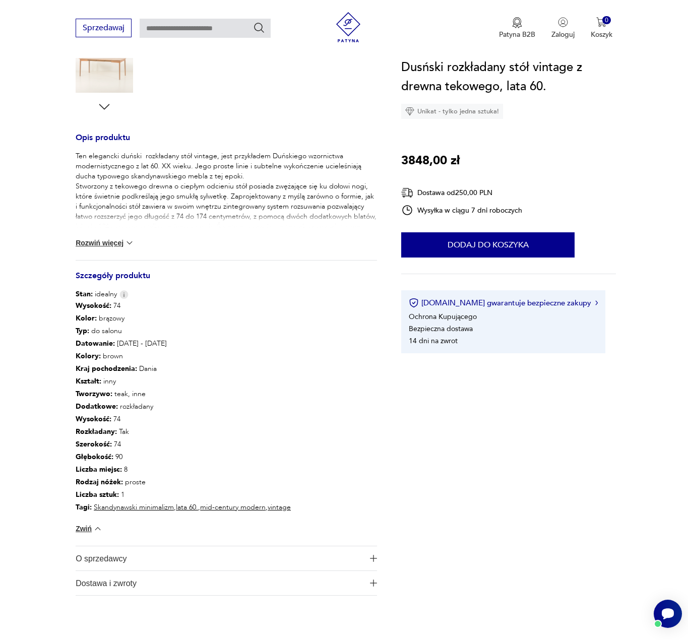
scroll to position [353, 0]
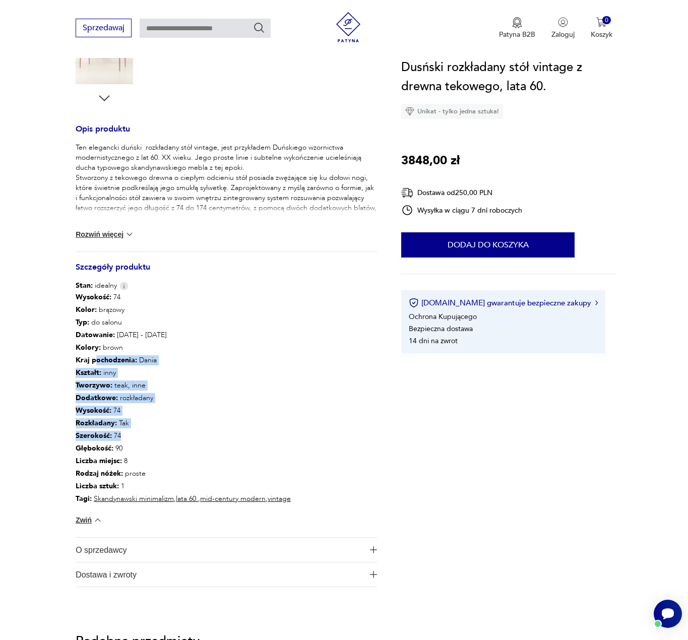
drag, startPoint x: 95, startPoint y: 361, endPoint x: 136, endPoint y: 430, distance: 80.4
click at [136, 430] on div "Wysokość : 74 Kolor: brązowy Typ : do salonu Datowanie : 1960 - 1969 Kolory : b…" at bounding box center [183, 398] width 215 height 214
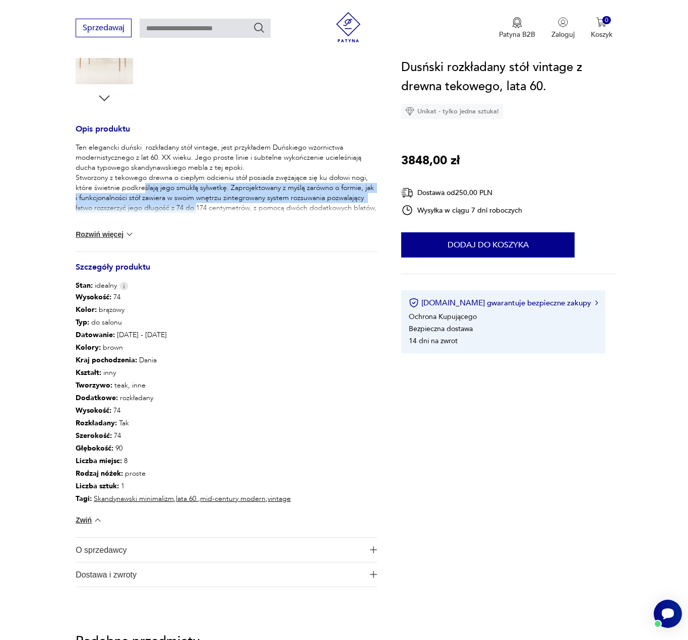
drag, startPoint x: 144, startPoint y: 186, endPoint x: 195, endPoint y: 205, distance: 54.2
click at [195, 205] on p "Ten elegancki duński rozkładany stół vintage, jest przykładem Duńskiego wzornic…" at bounding box center [226, 188] width 301 height 91
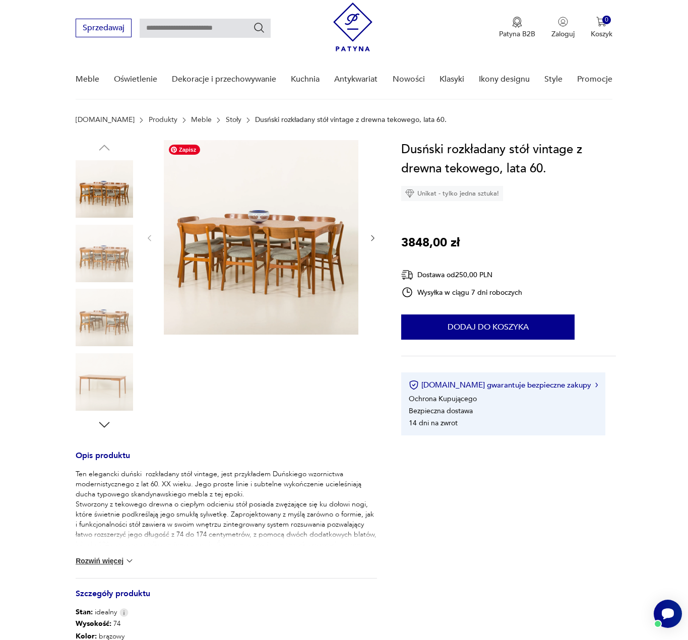
scroll to position [0, 0]
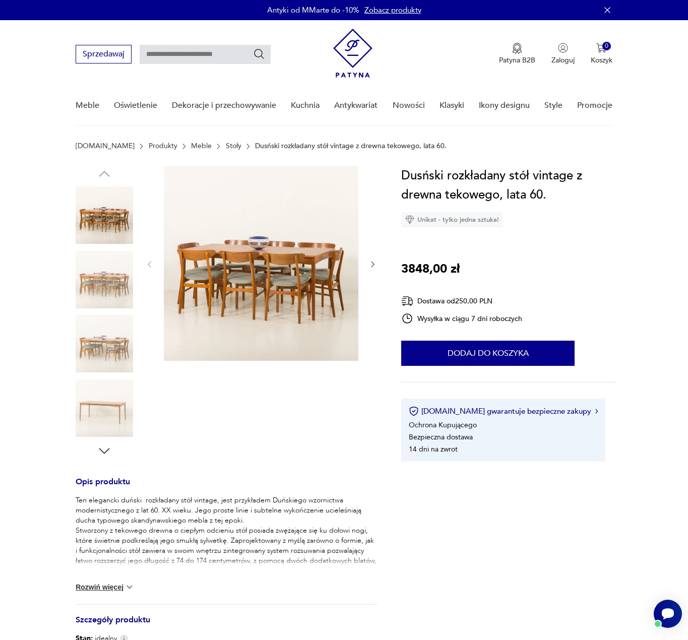
click at [94, 423] on img at bounding box center [104, 407] width 57 height 57
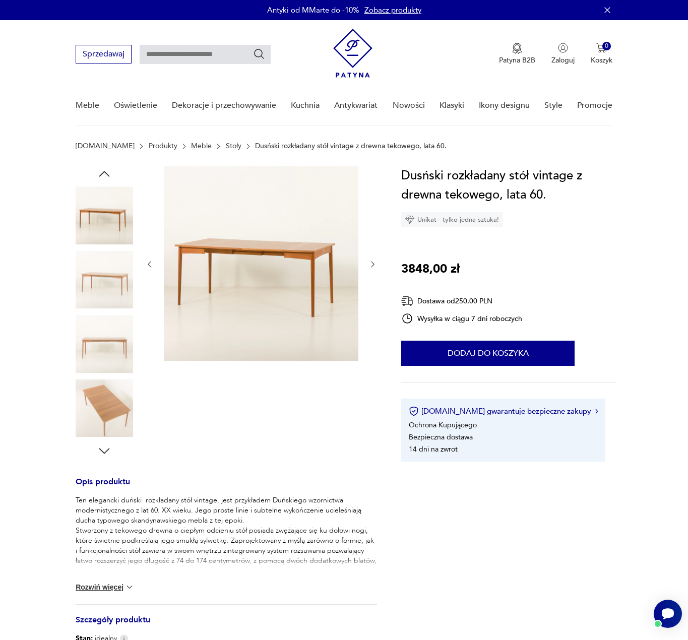
click at [108, 444] on icon "button" at bounding box center [104, 450] width 15 height 15
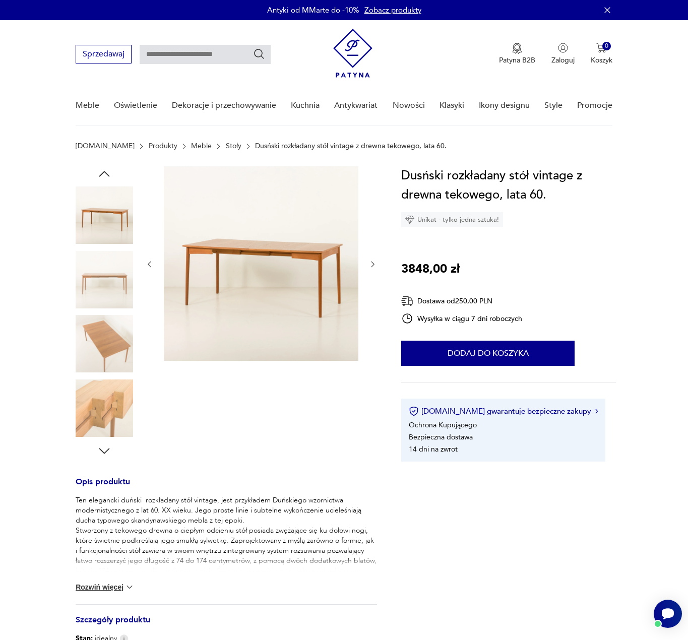
click at [117, 377] on div at bounding box center [104, 312] width 57 height 252
click at [108, 403] on img at bounding box center [104, 407] width 57 height 57
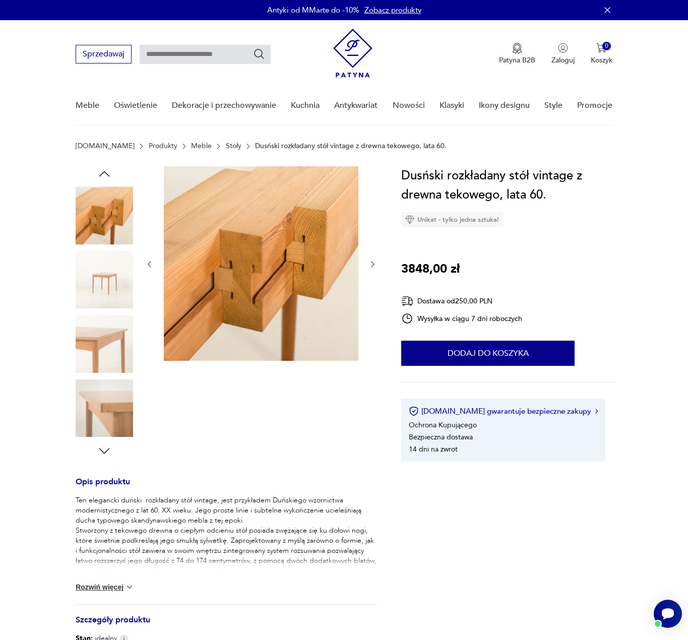
click at [106, 449] on icon "button" at bounding box center [104, 450] width 15 height 15
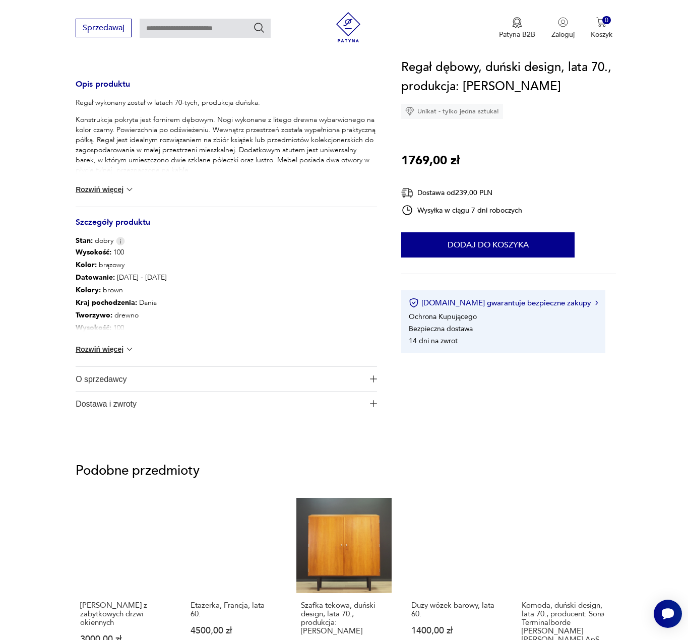
scroll to position [403, 0]
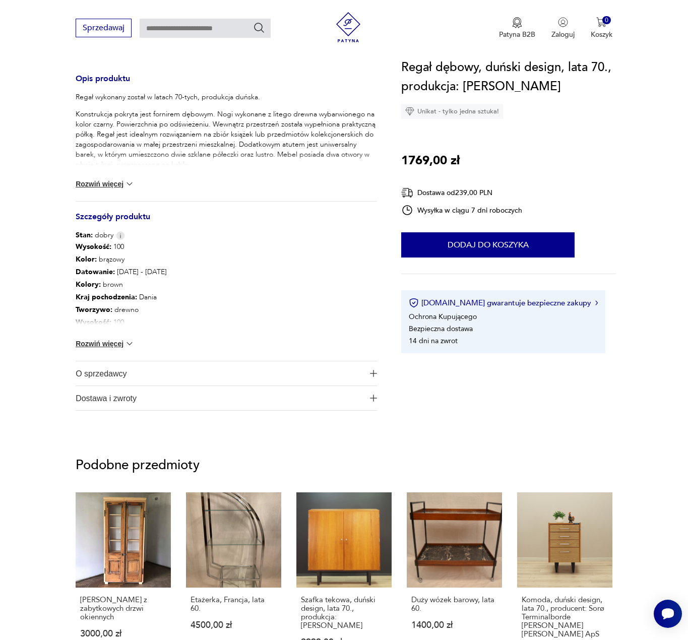
click at [119, 347] on button "Rozwiń więcej" at bounding box center [105, 344] width 58 height 10
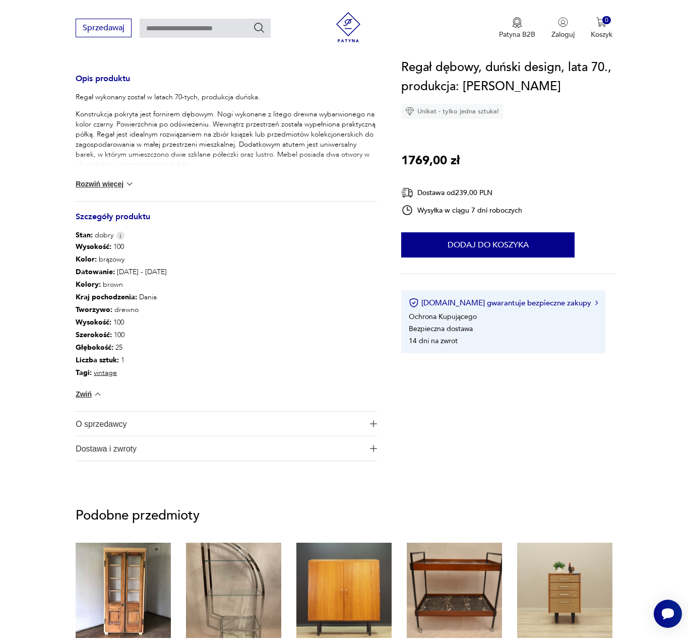
click at [191, 149] on p "Konstrukcja pokryta jest fornirem dębowym. Nogi wykonane z litego drewna wybarw…" at bounding box center [226, 139] width 301 height 60
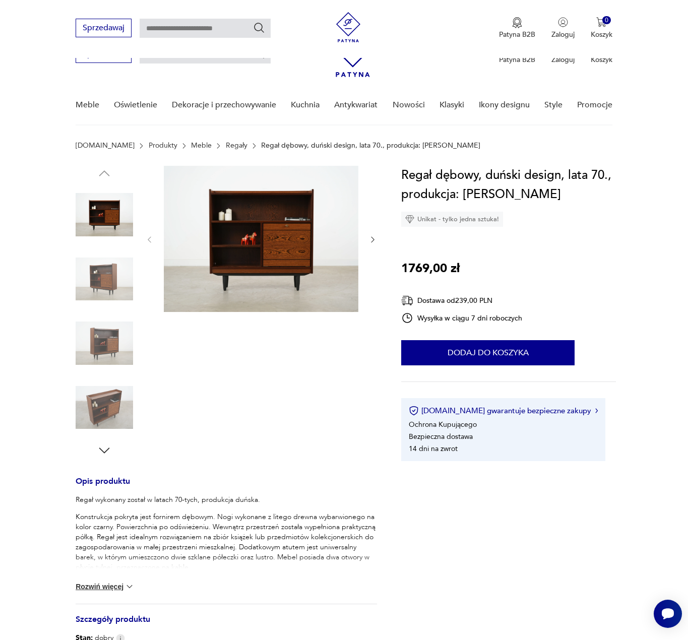
scroll to position [0, 0]
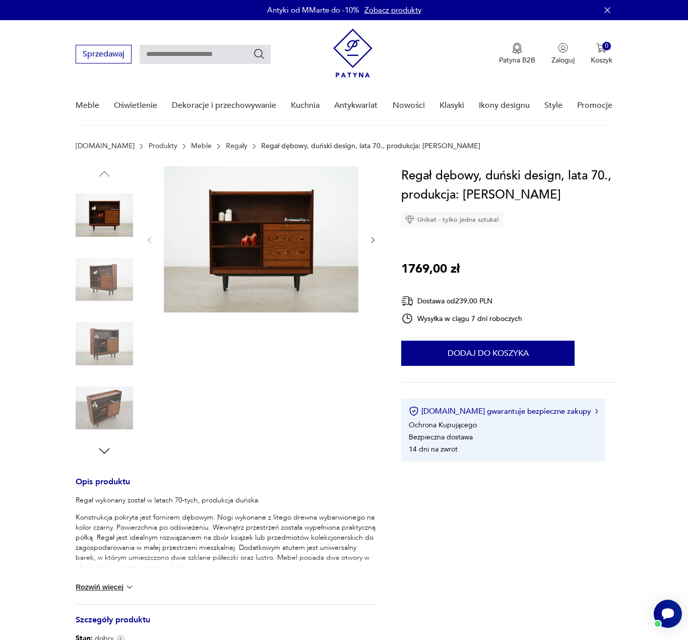
click at [114, 295] on img at bounding box center [104, 279] width 57 height 57
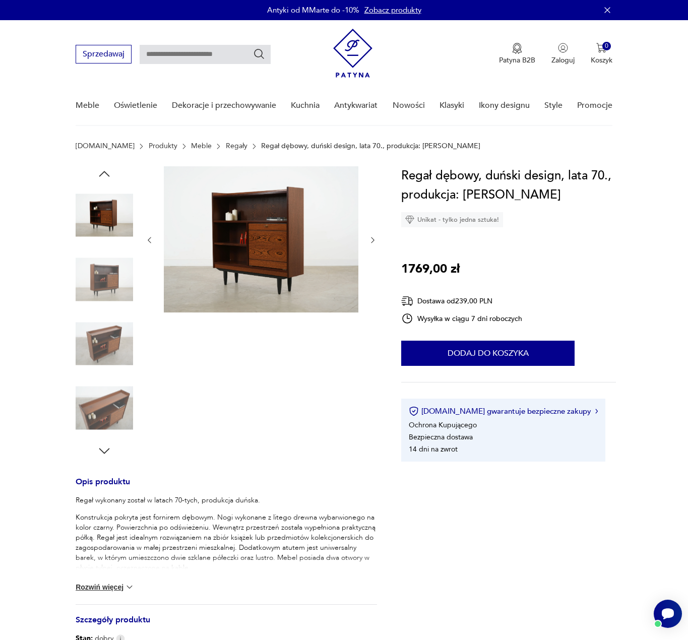
click at [82, 294] on img at bounding box center [104, 279] width 57 height 57
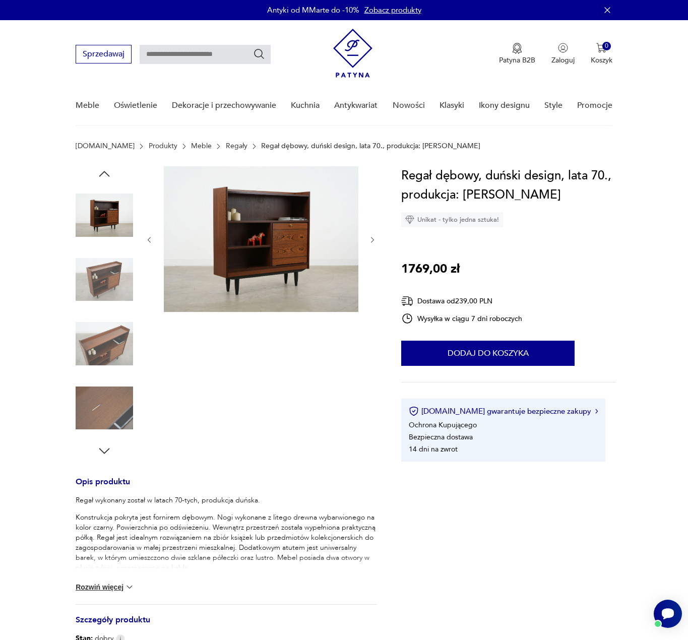
click at [96, 284] on img at bounding box center [104, 279] width 57 height 57
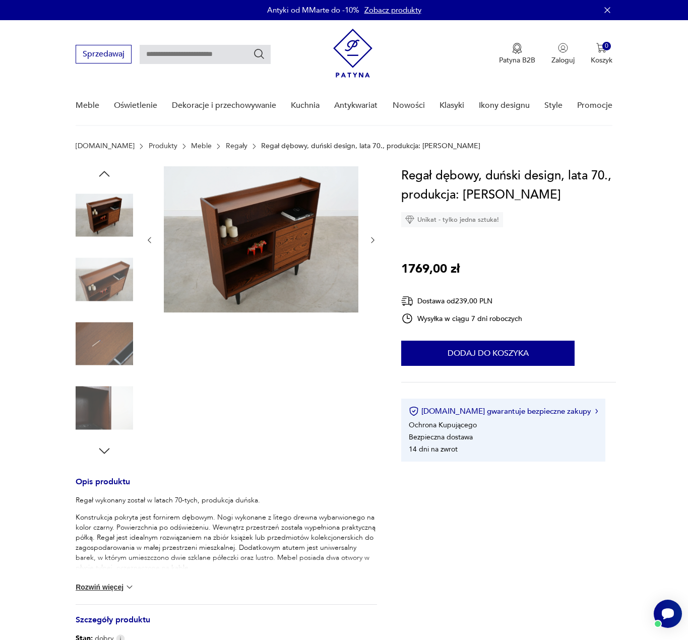
click at [94, 342] on img at bounding box center [104, 343] width 57 height 57
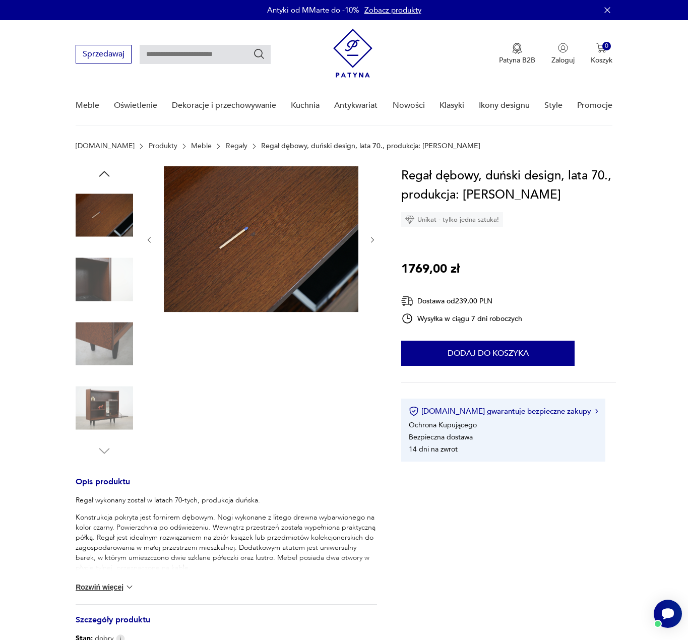
click at [102, 285] on img at bounding box center [104, 279] width 57 height 57
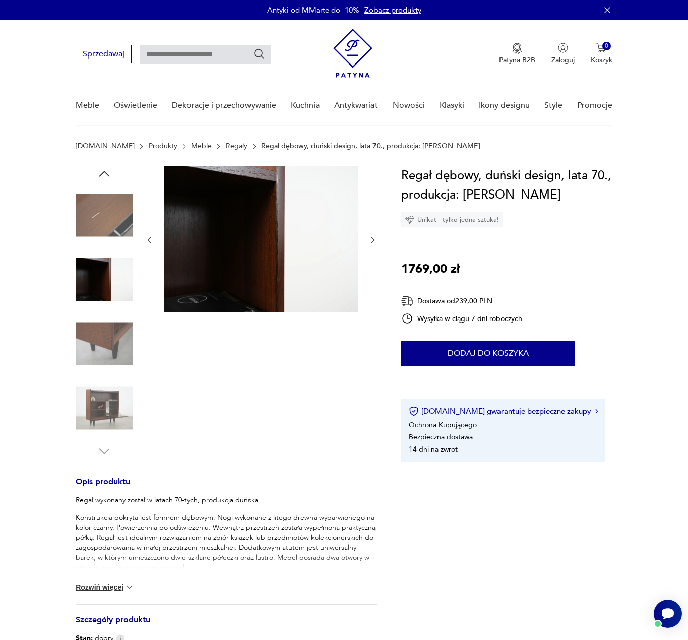
click at [121, 340] on img at bounding box center [104, 343] width 57 height 57
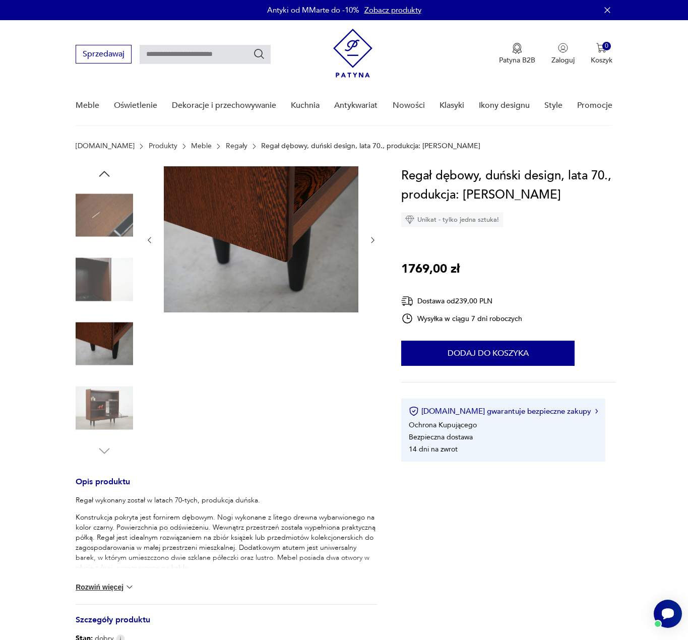
click at [101, 415] on img at bounding box center [104, 407] width 57 height 57
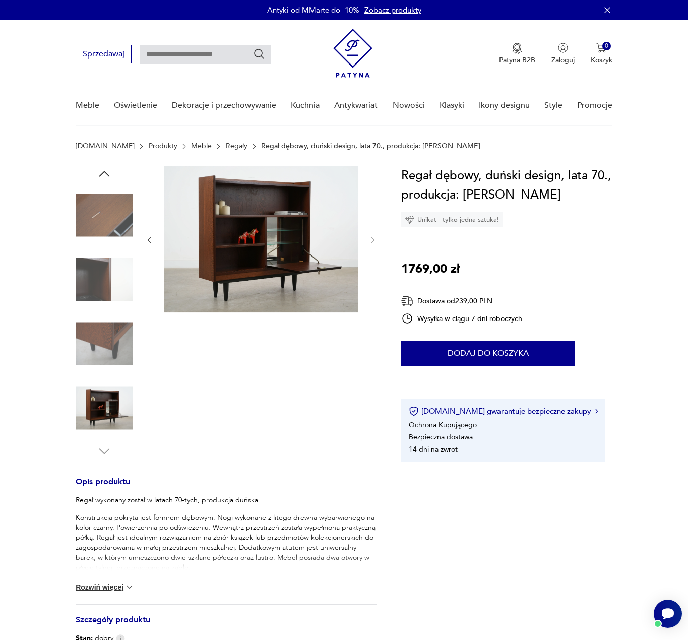
click at [89, 203] on img at bounding box center [104, 214] width 57 height 57
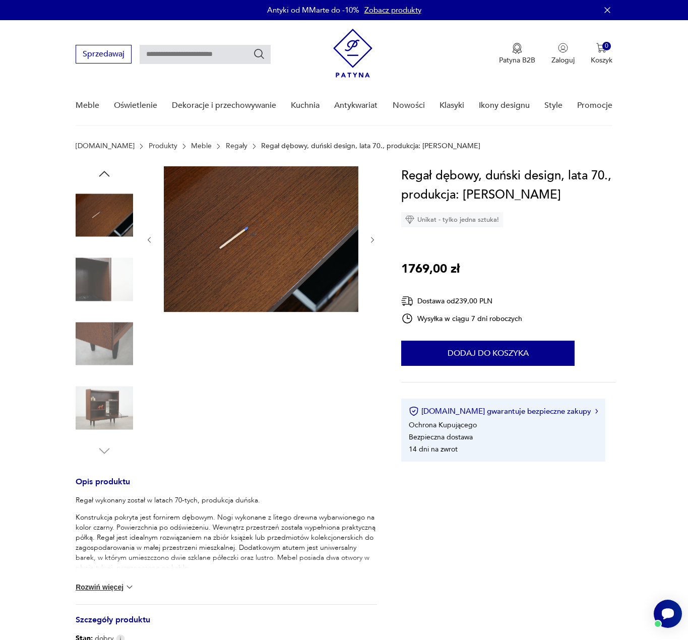
click at [100, 171] on icon "button" at bounding box center [104, 173] width 15 height 15
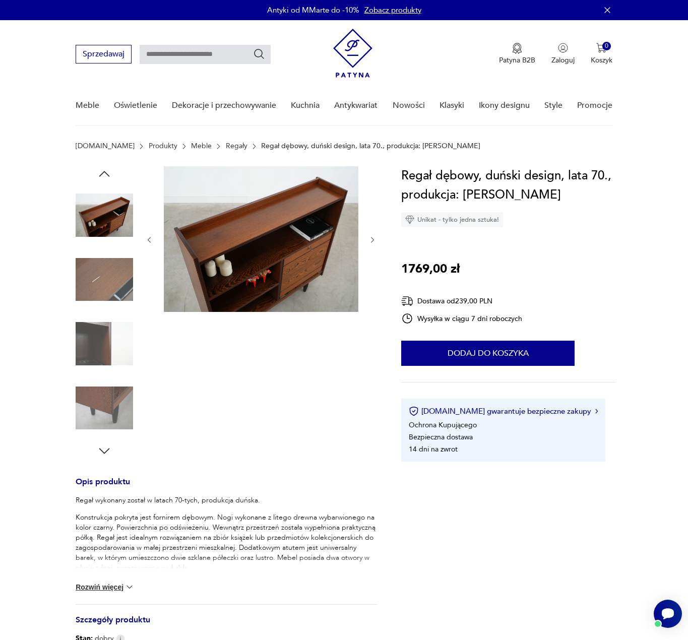
click at [100, 171] on icon "button" at bounding box center [104, 173] width 15 height 15
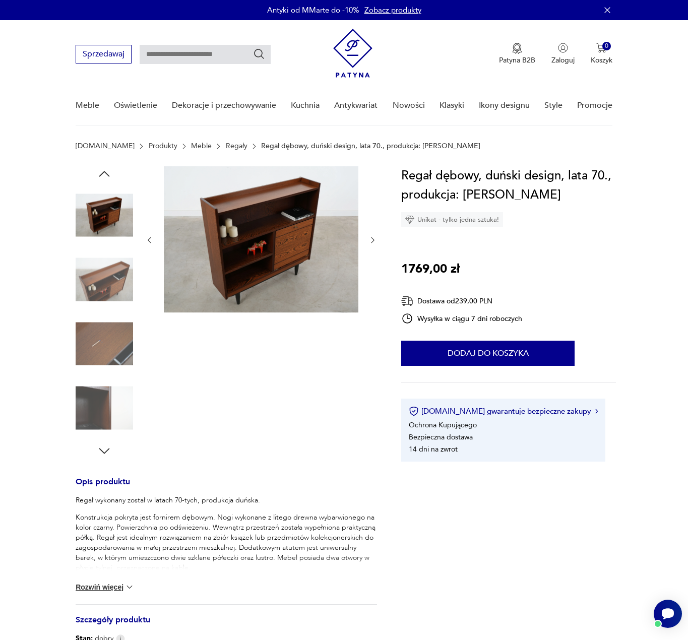
click at [100, 171] on icon "button" at bounding box center [104, 173] width 15 height 15
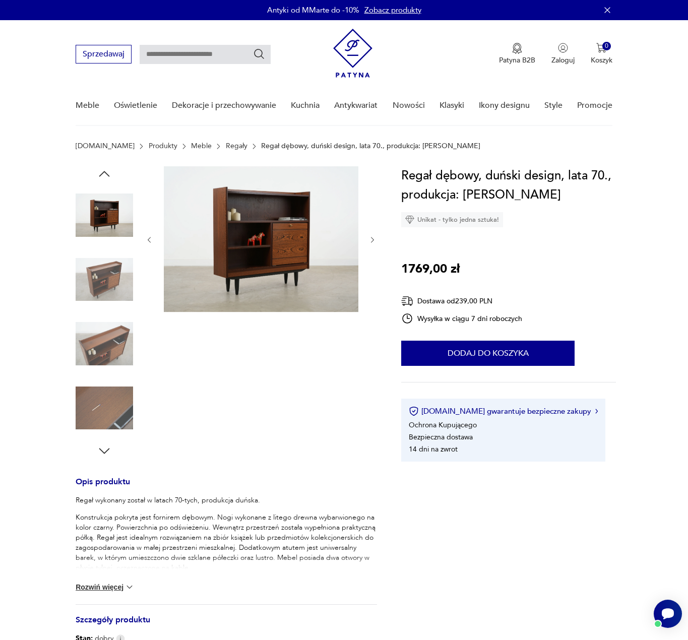
click at [100, 171] on icon "button" at bounding box center [104, 173] width 15 height 15
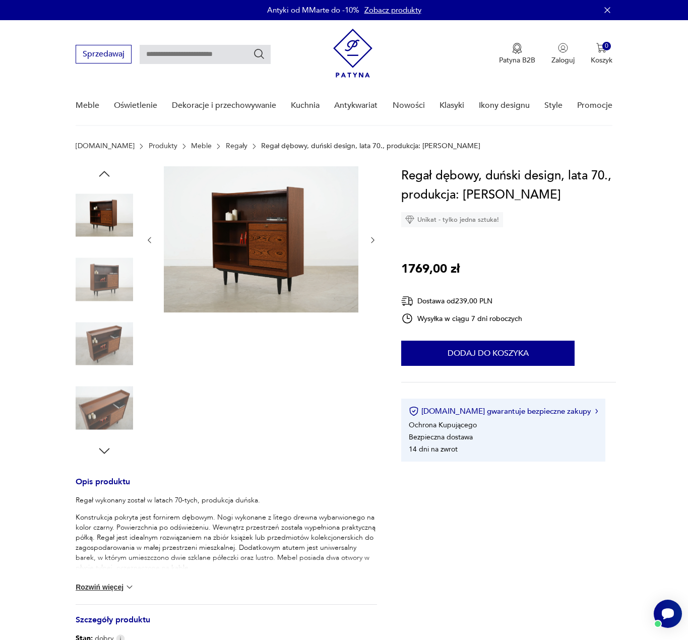
click at [107, 218] on img at bounding box center [104, 214] width 57 height 57
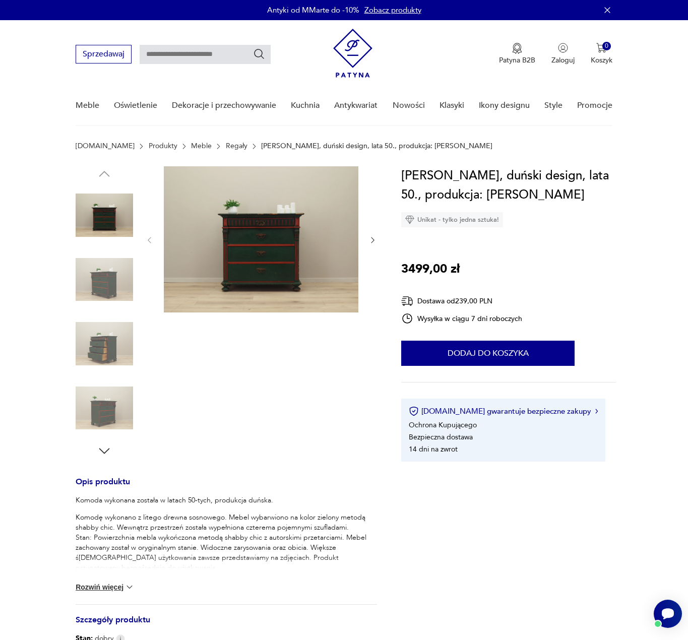
click at [101, 271] on img at bounding box center [104, 279] width 57 height 57
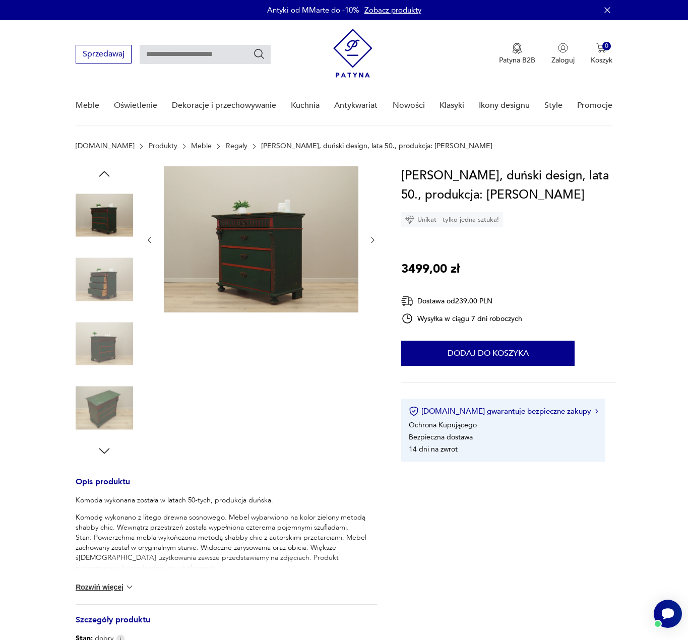
click at [101, 333] on img at bounding box center [104, 343] width 57 height 57
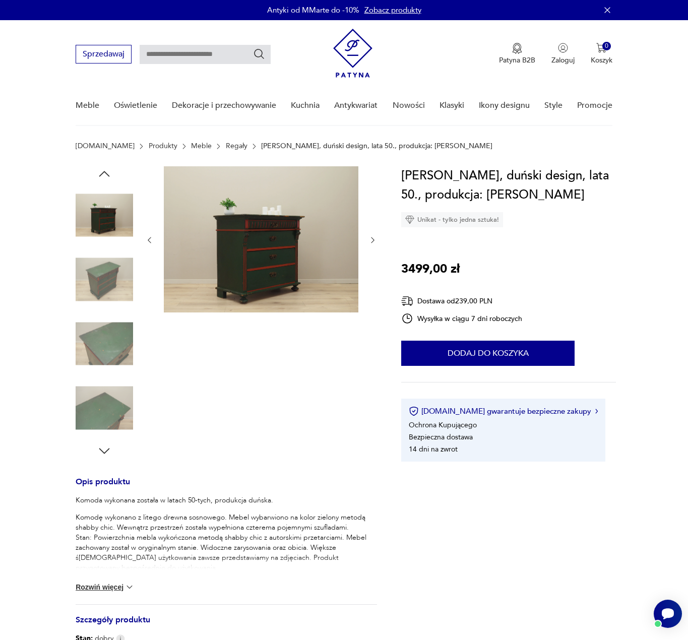
click at [88, 387] on img at bounding box center [104, 407] width 57 height 57
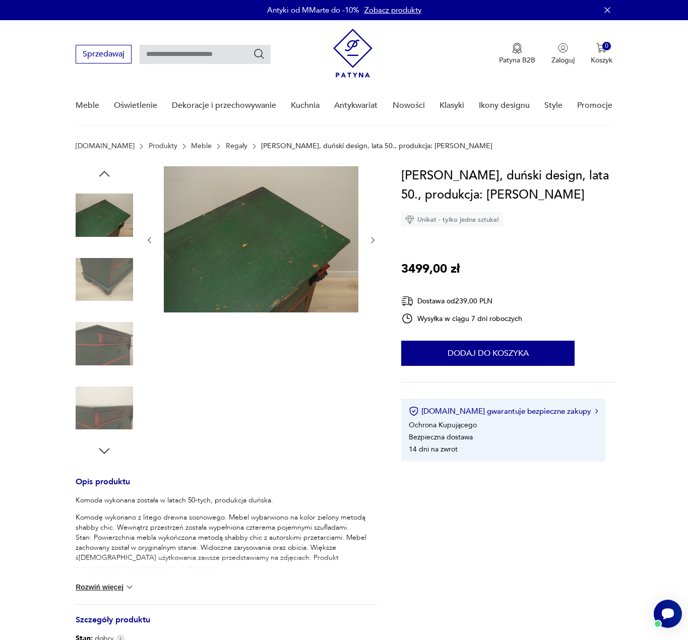
click at [98, 357] on img at bounding box center [104, 343] width 57 height 57
